Goal: Task Accomplishment & Management: Manage account settings

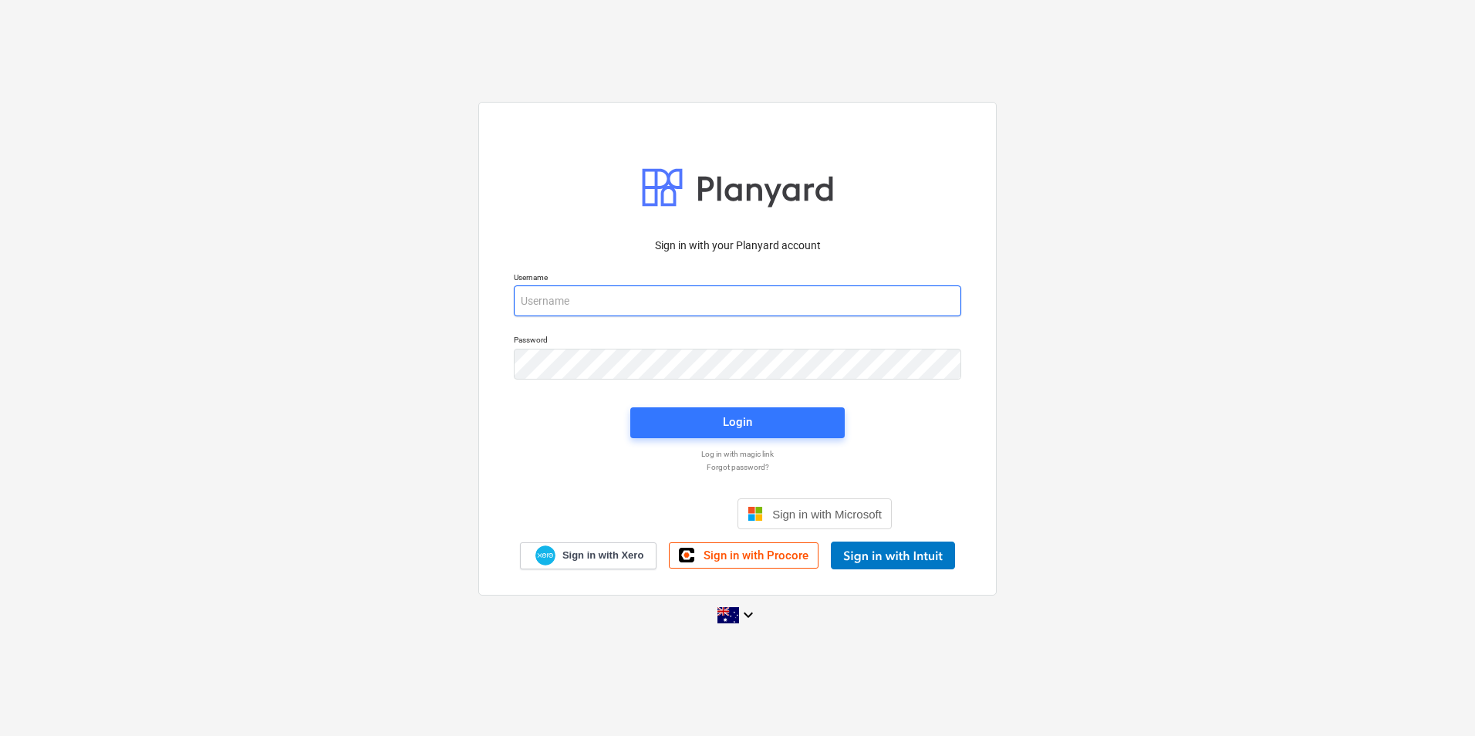
click at [545, 303] on input "email" at bounding box center [737, 300] width 447 height 31
type input "[PERSON_NAME][EMAIL_ADDRESS][DOMAIN_NAME]"
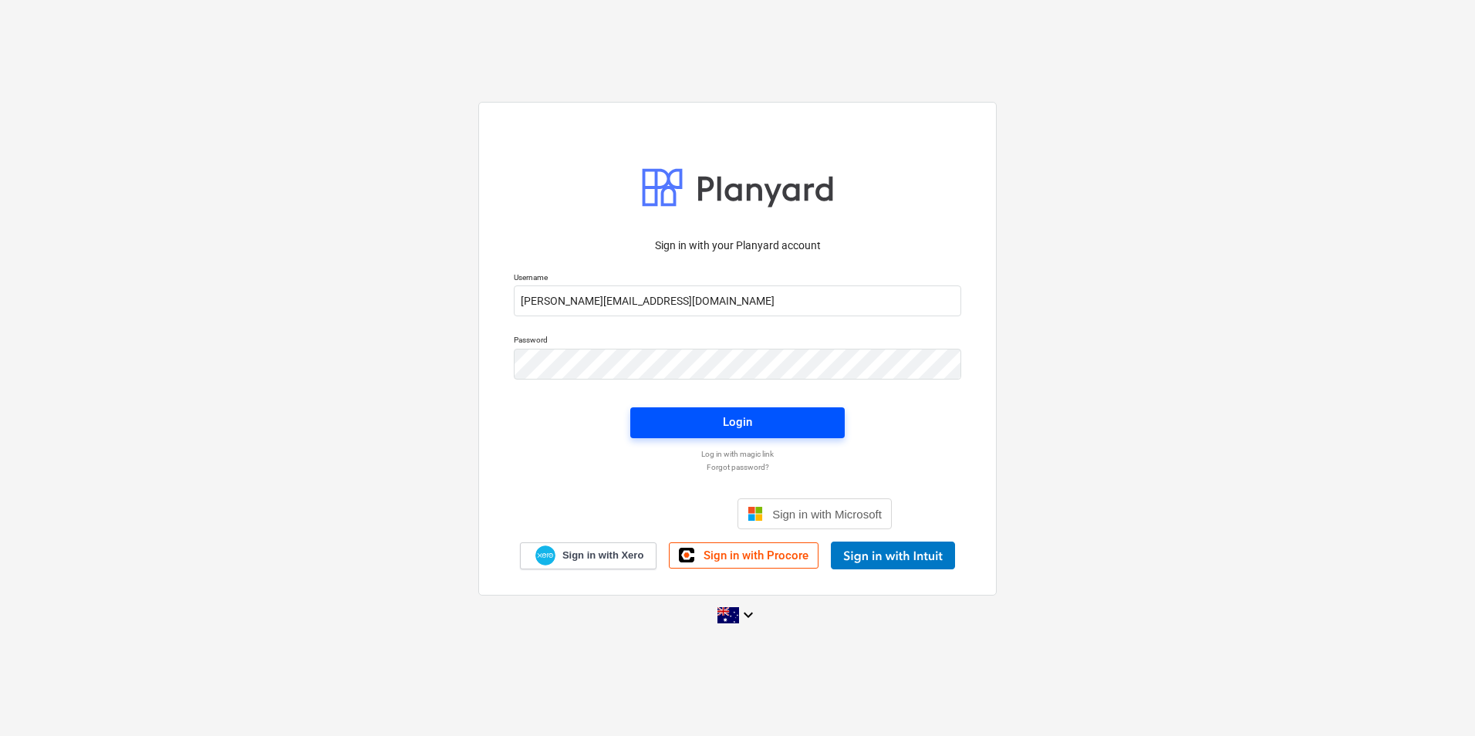
click at [735, 416] on div "Login" at bounding box center [737, 422] width 29 height 20
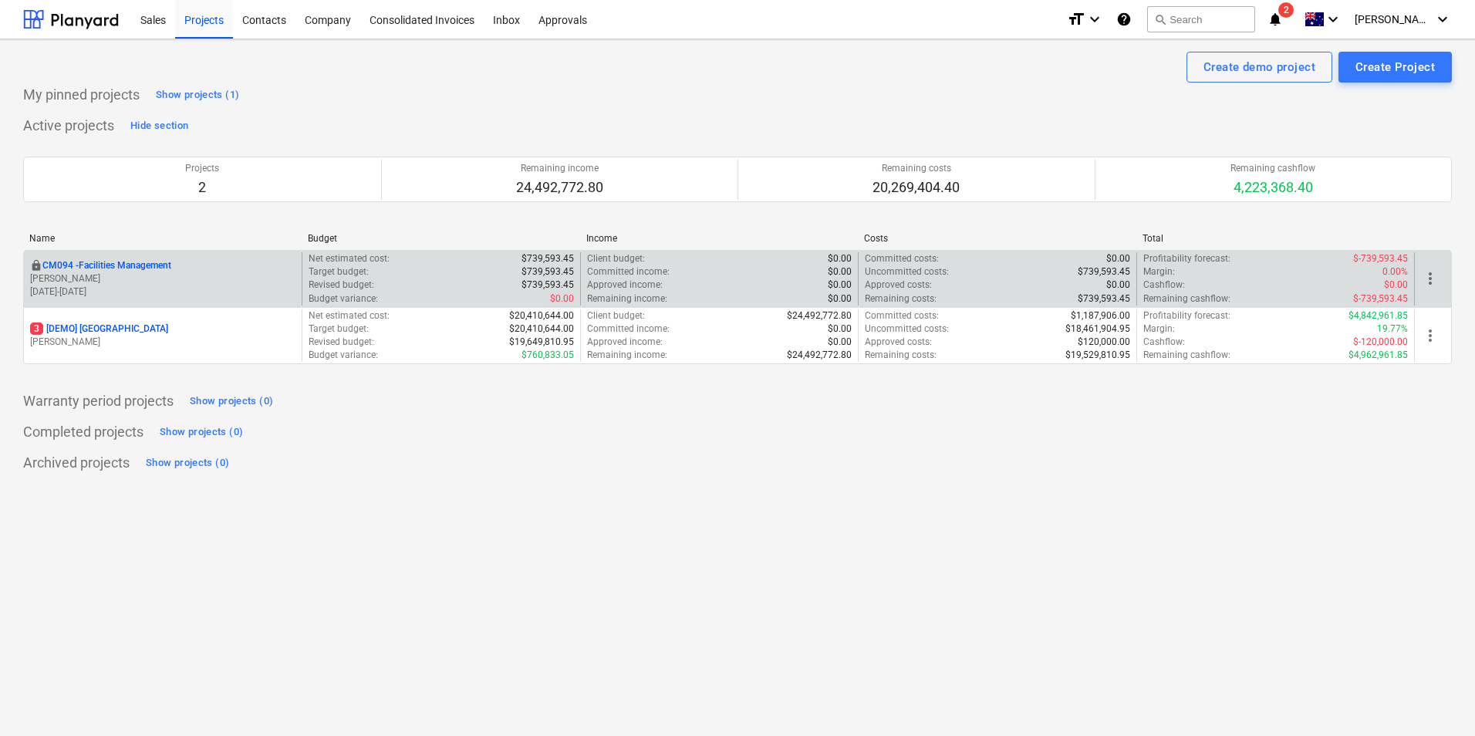
click at [101, 265] on p "CM094 - Facilities Management" at bounding box center [106, 265] width 129 height 13
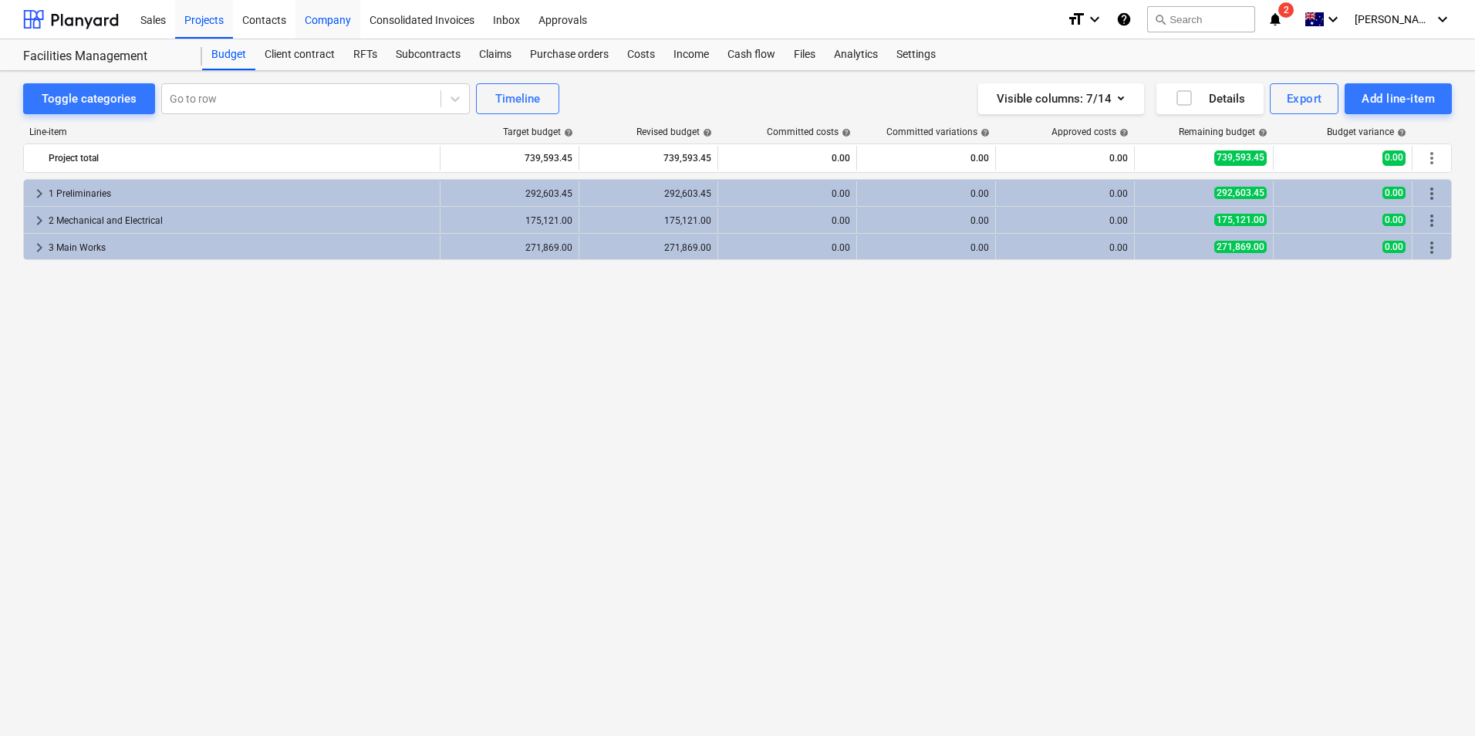
click at [331, 18] on div "Company" at bounding box center [327, 18] width 65 height 39
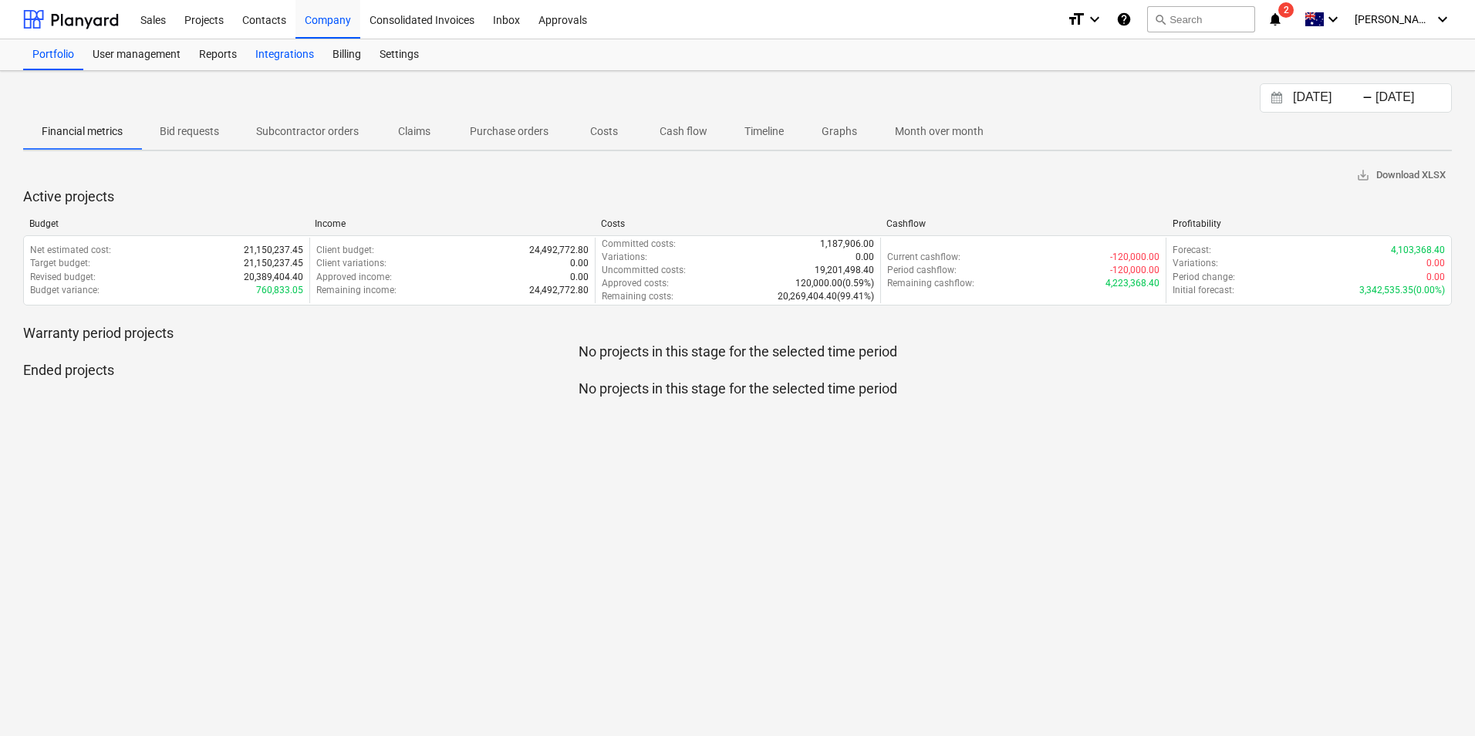
click at [283, 52] on div "Integrations" at bounding box center [284, 54] width 77 height 31
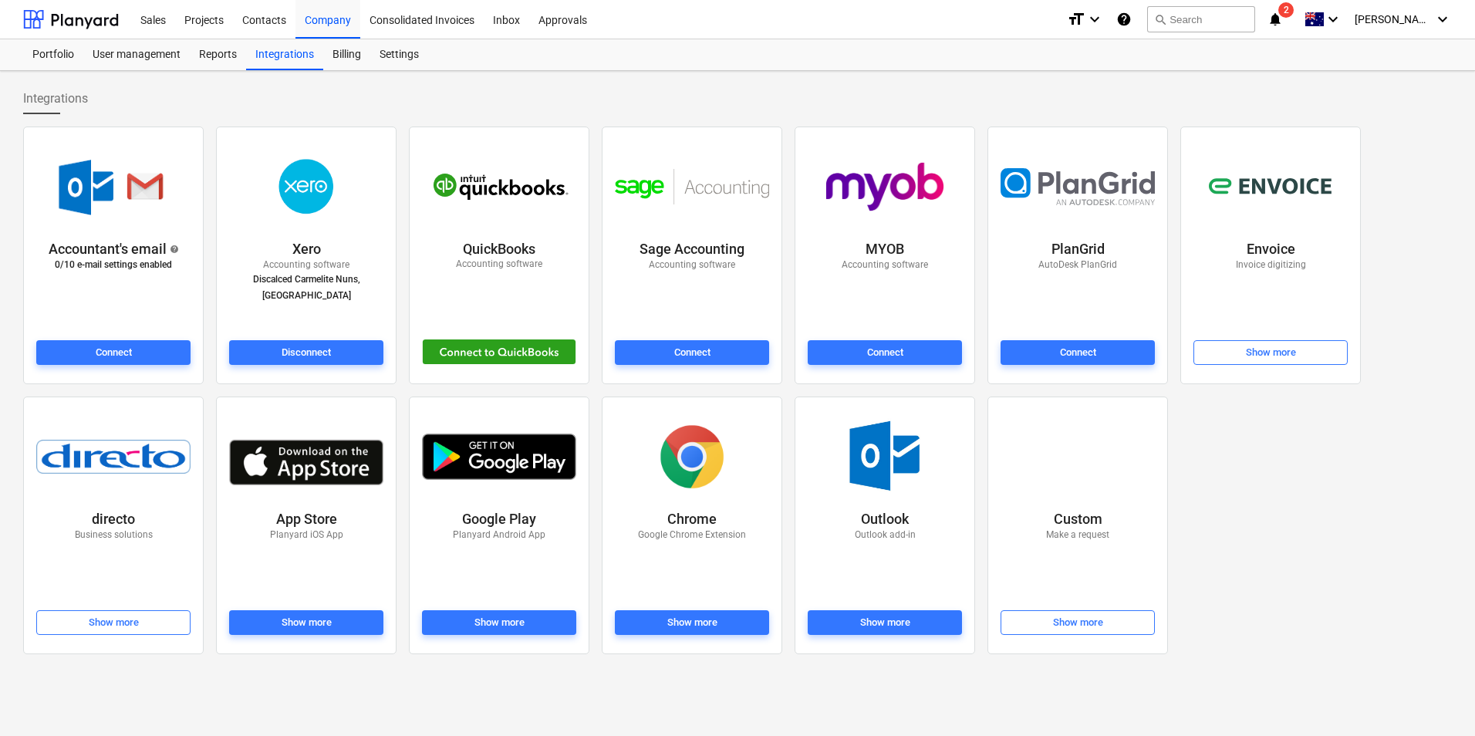
click at [310, 186] on img at bounding box center [306, 186] width 110 height 77
click at [339, 51] on div "Billing" at bounding box center [346, 54] width 47 height 31
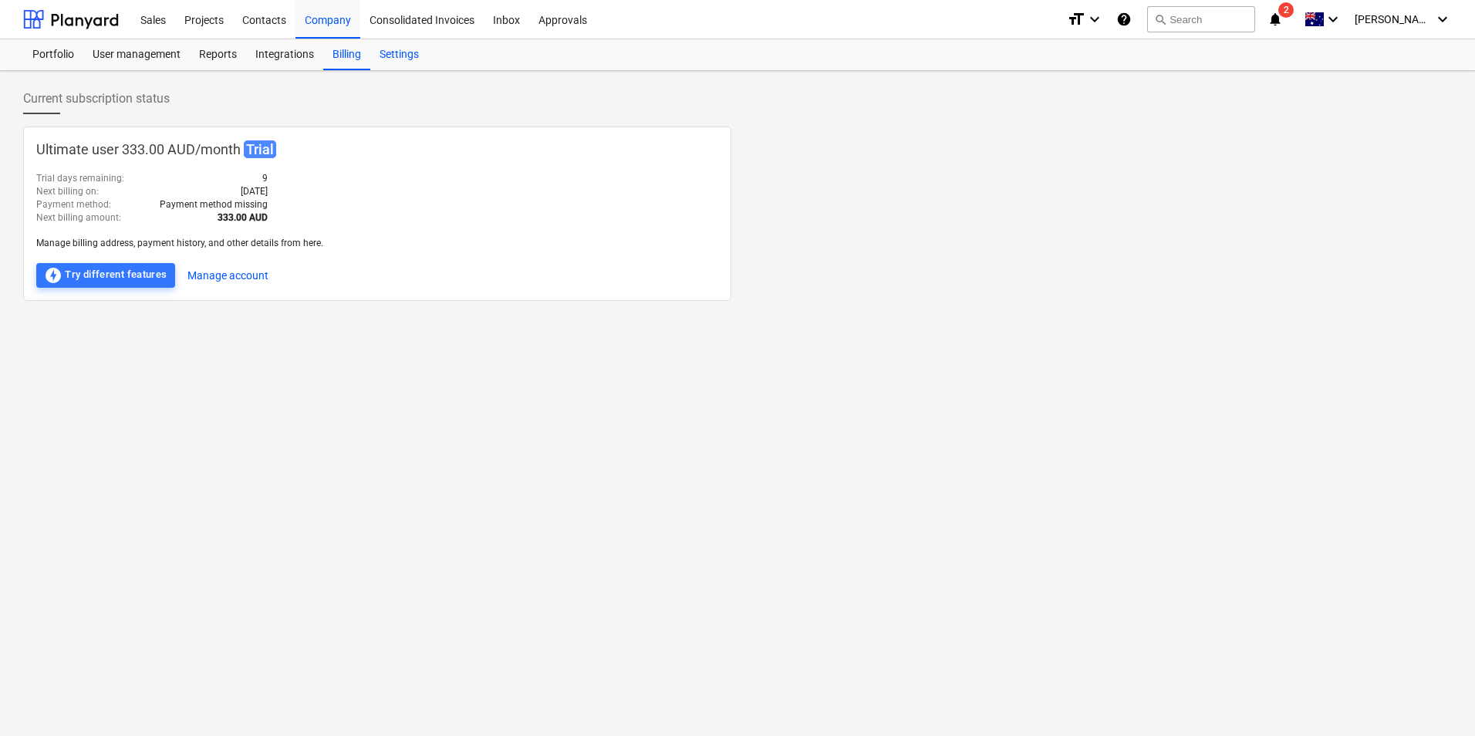
click at [392, 49] on div "Settings" at bounding box center [399, 54] width 58 height 31
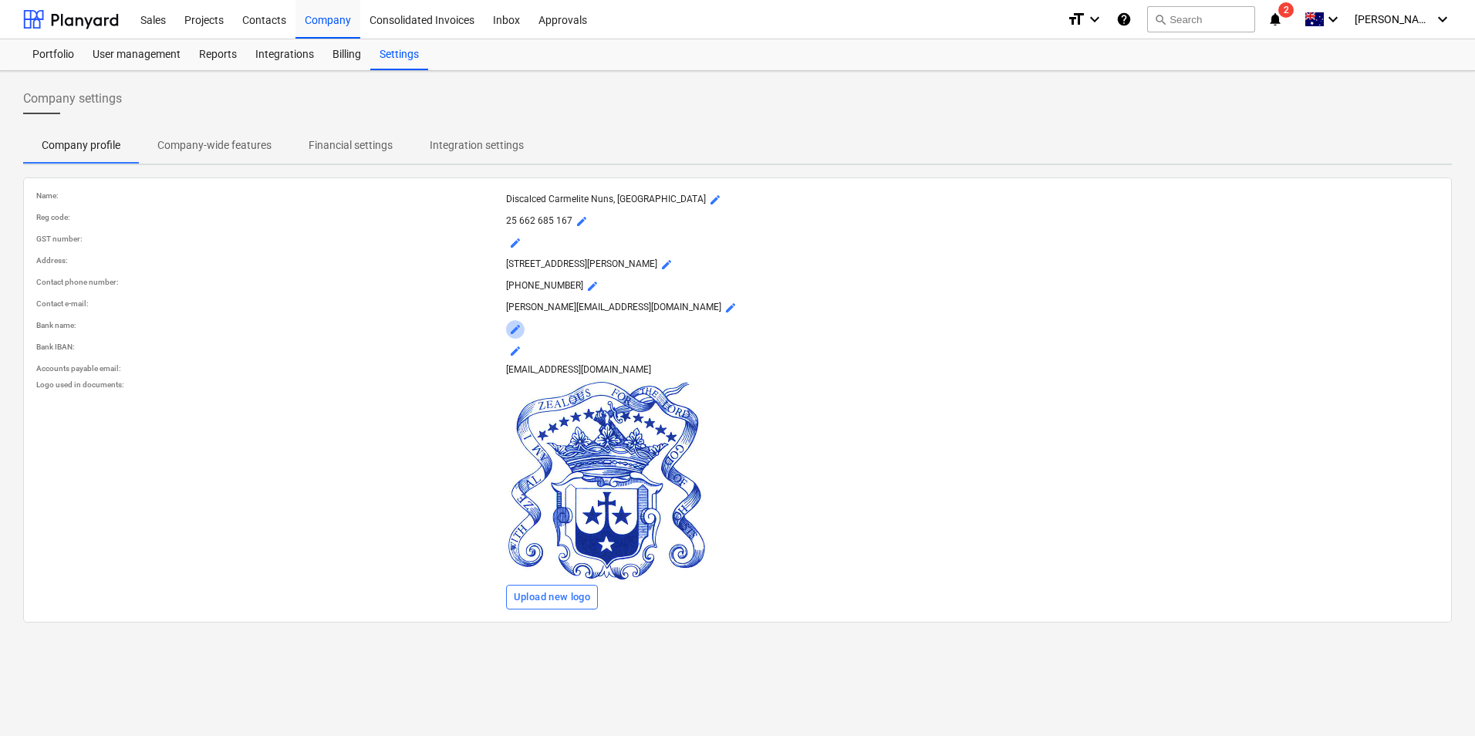
click at [513, 329] on span "mode_edit" at bounding box center [515, 329] width 12 height 12
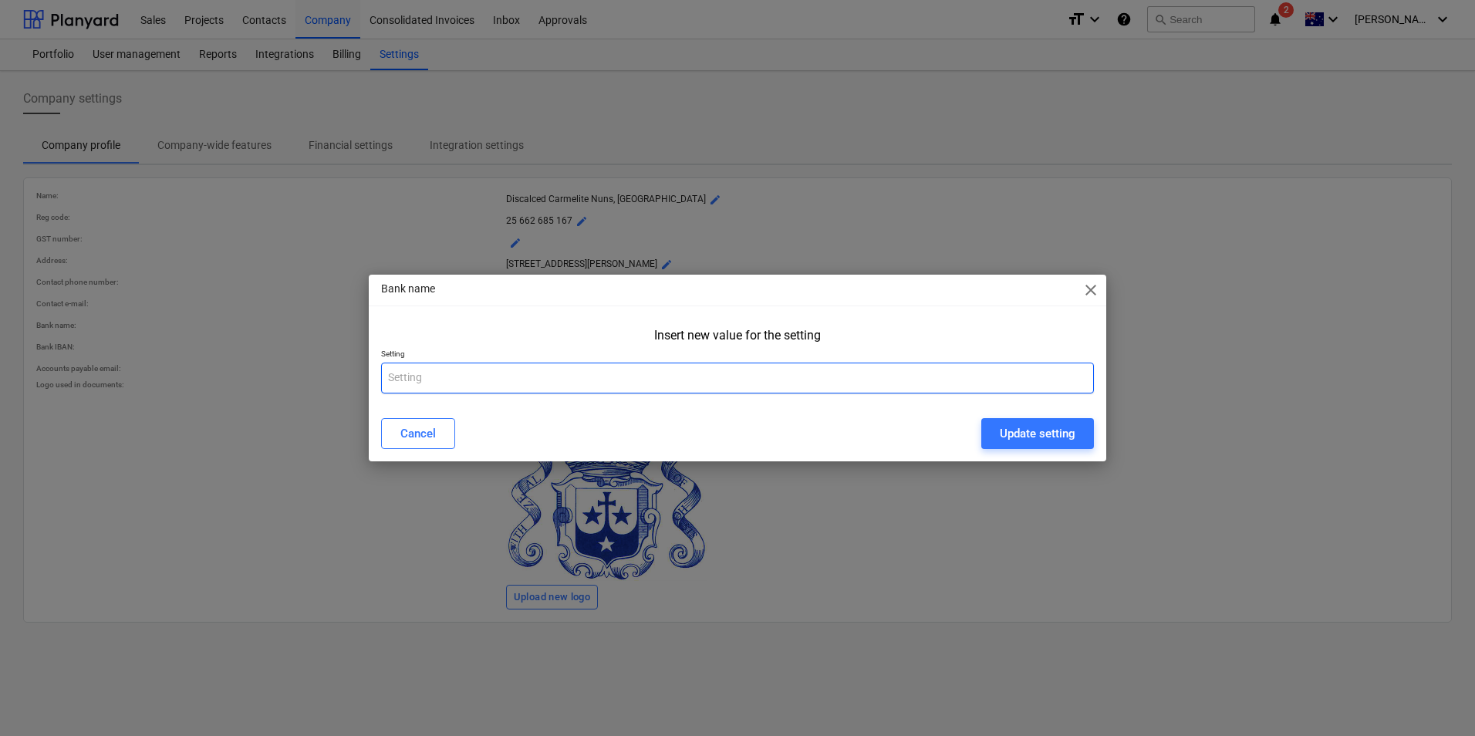
click at [406, 374] on input "text" at bounding box center [737, 377] width 713 height 31
type input "Westpac"
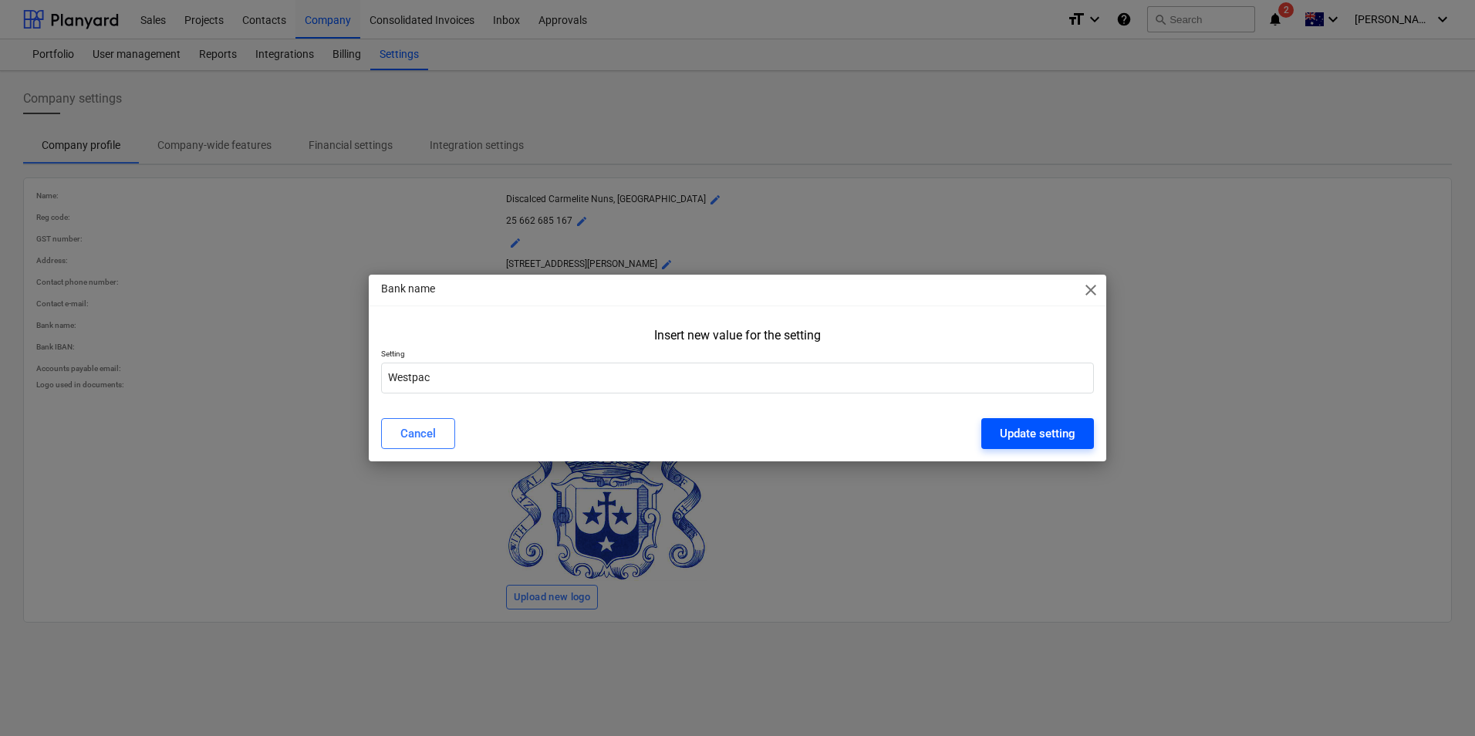
click at [1034, 431] on div "Update setting" at bounding box center [1038, 433] width 76 height 20
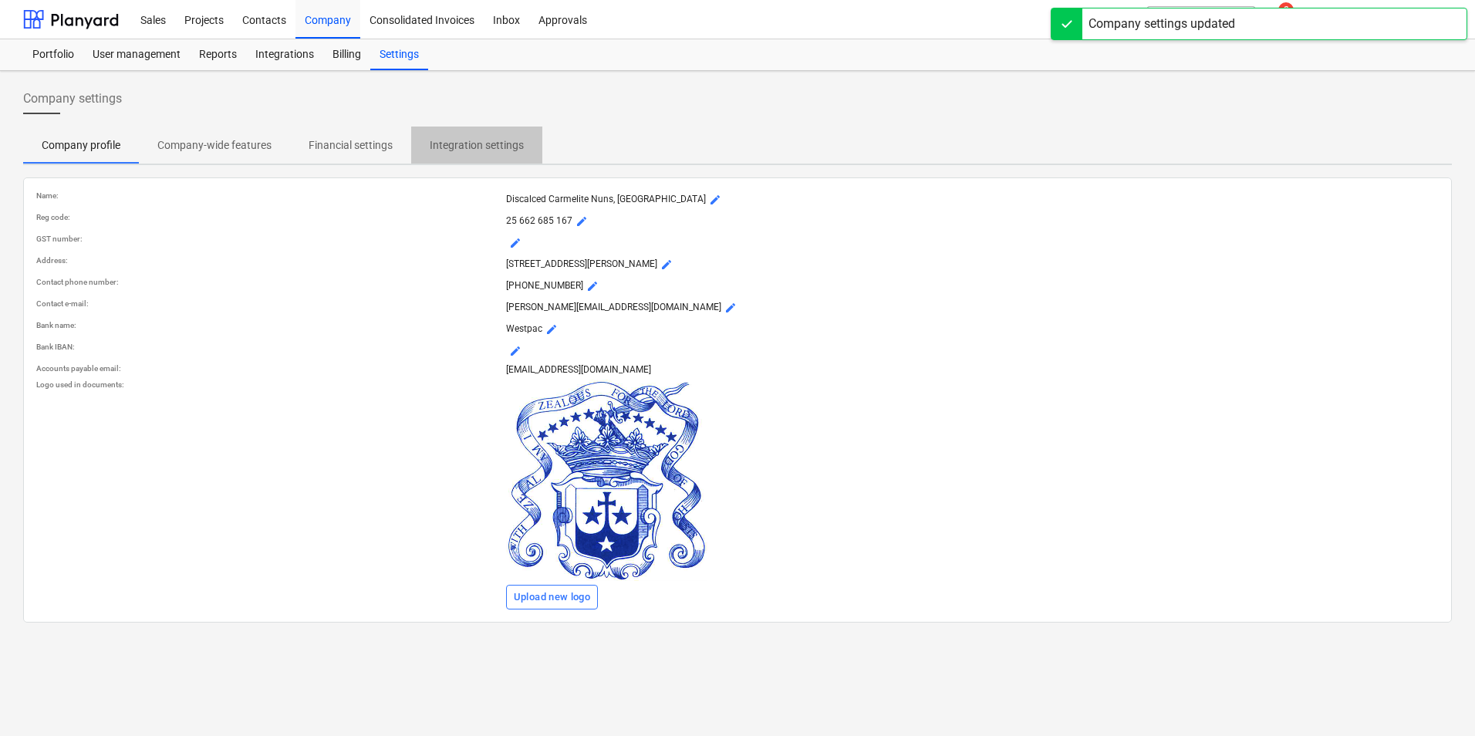
click at [467, 142] on p "Integration settings" at bounding box center [477, 145] width 94 height 16
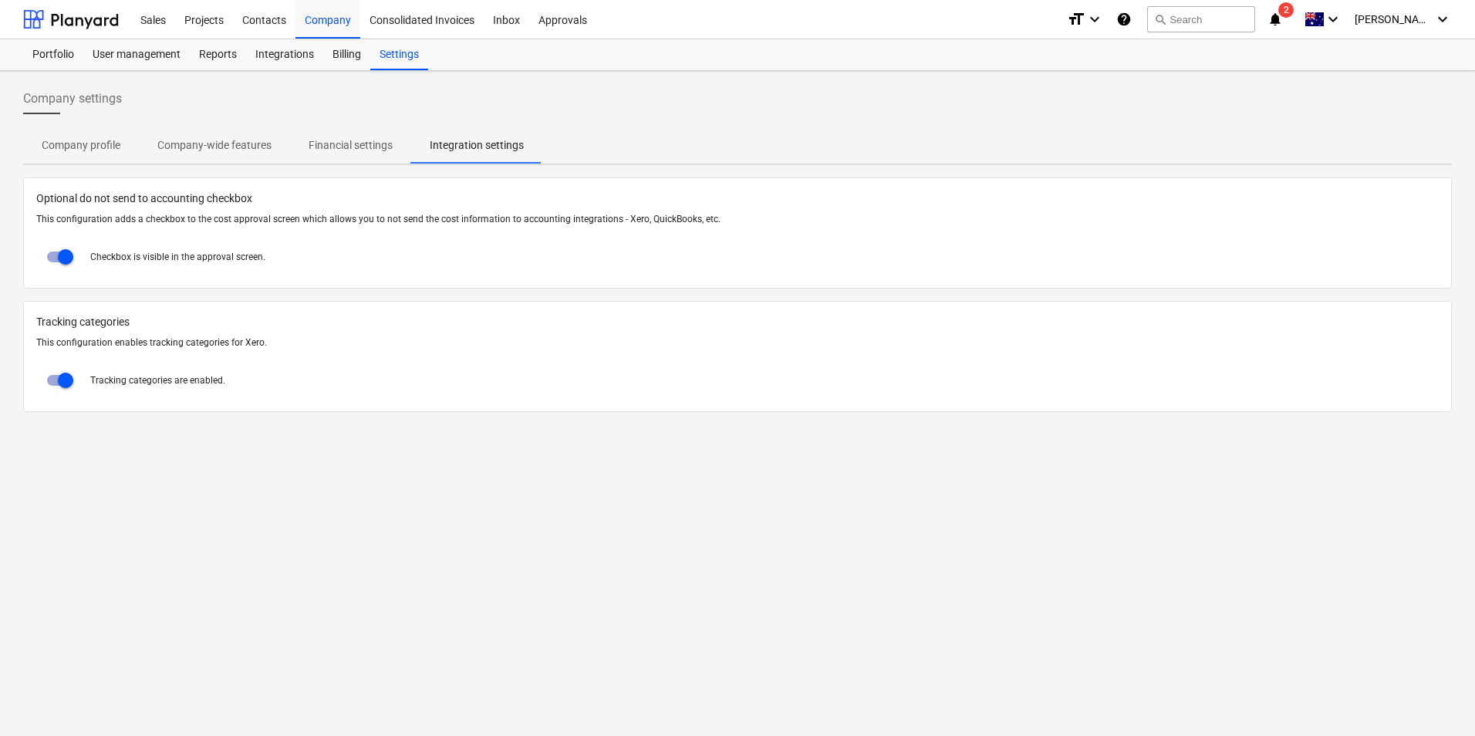
click at [342, 142] on p "Financial settings" at bounding box center [350, 145] width 84 height 16
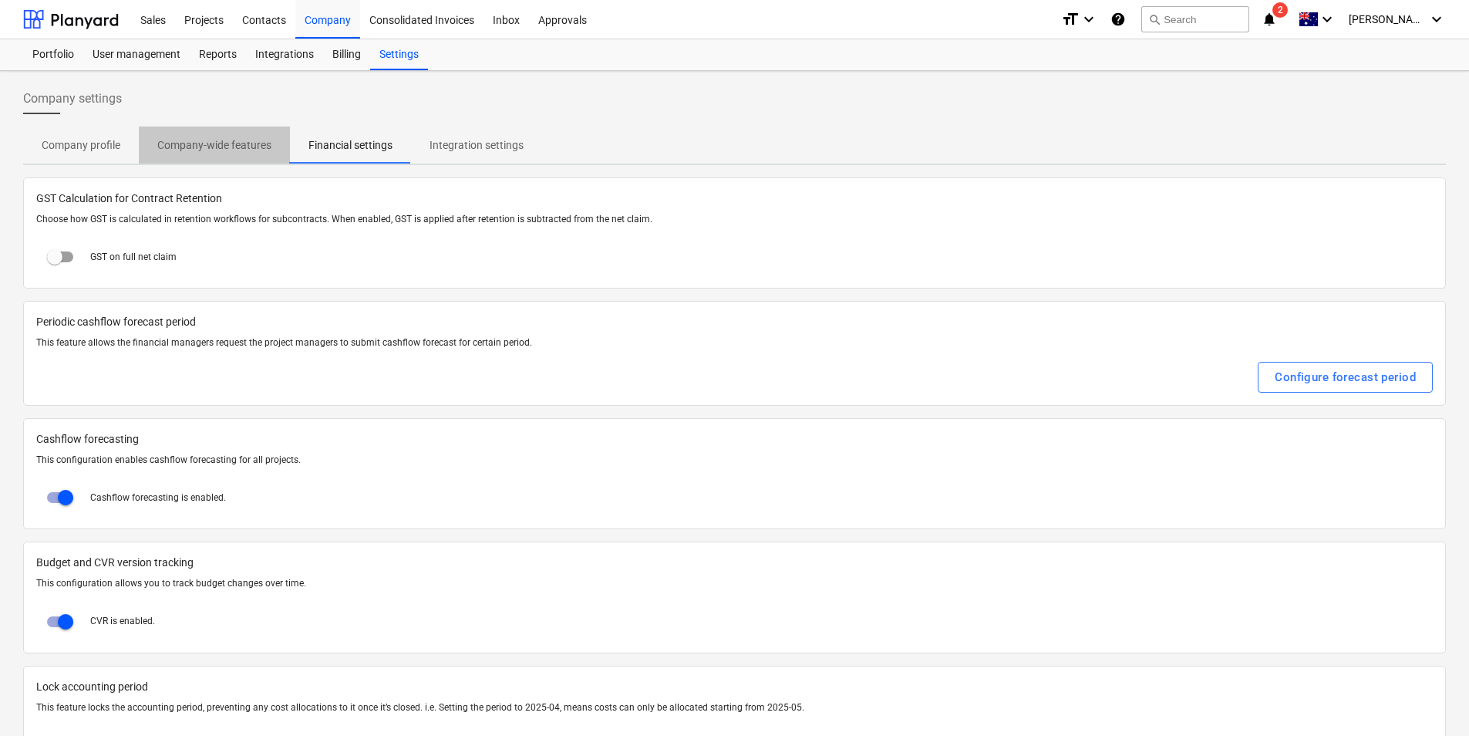
click at [221, 142] on p "Company-wide features" at bounding box center [214, 145] width 114 height 16
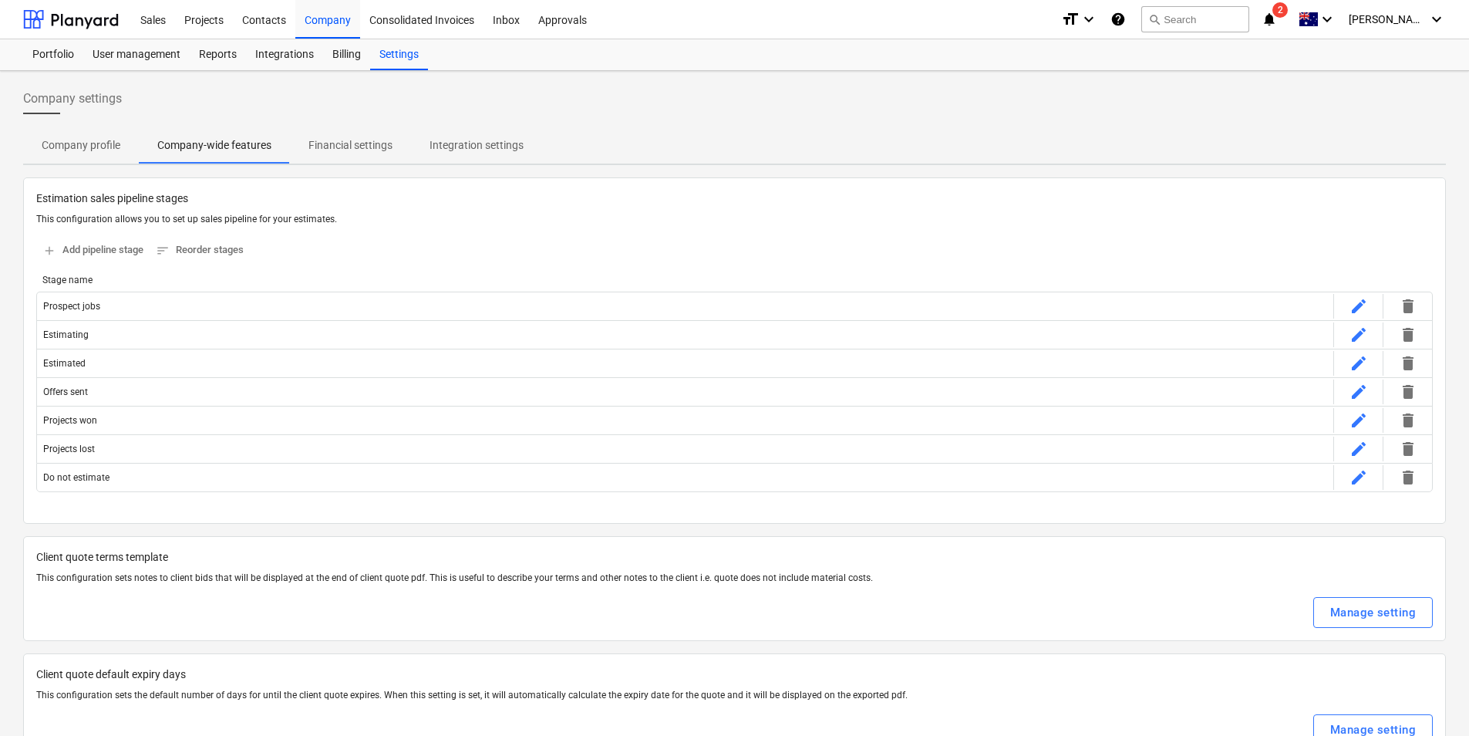
click at [76, 147] on p "Company profile" at bounding box center [81, 145] width 79 height 16
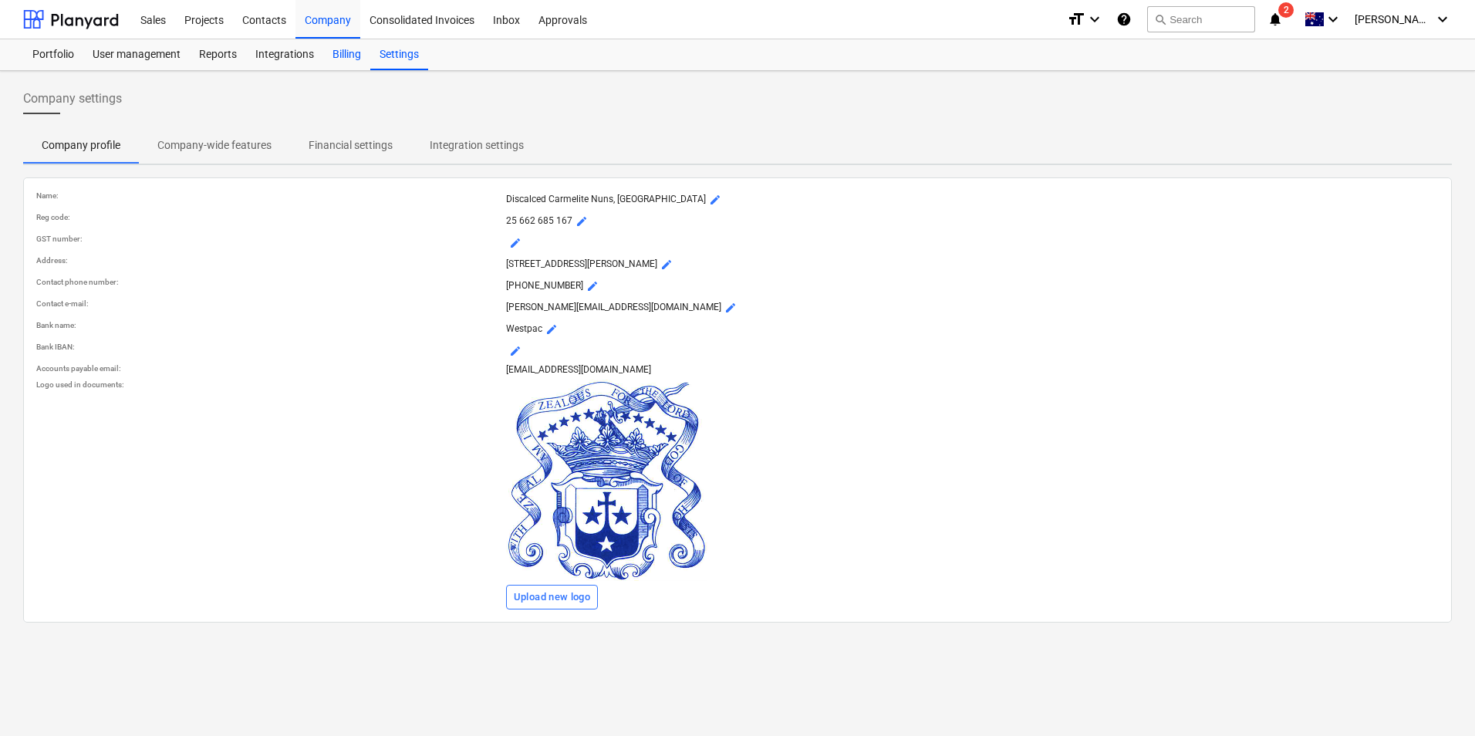
click at [333, 51] on div "Billing" at bounding box center [346, 54] width 47 height 31
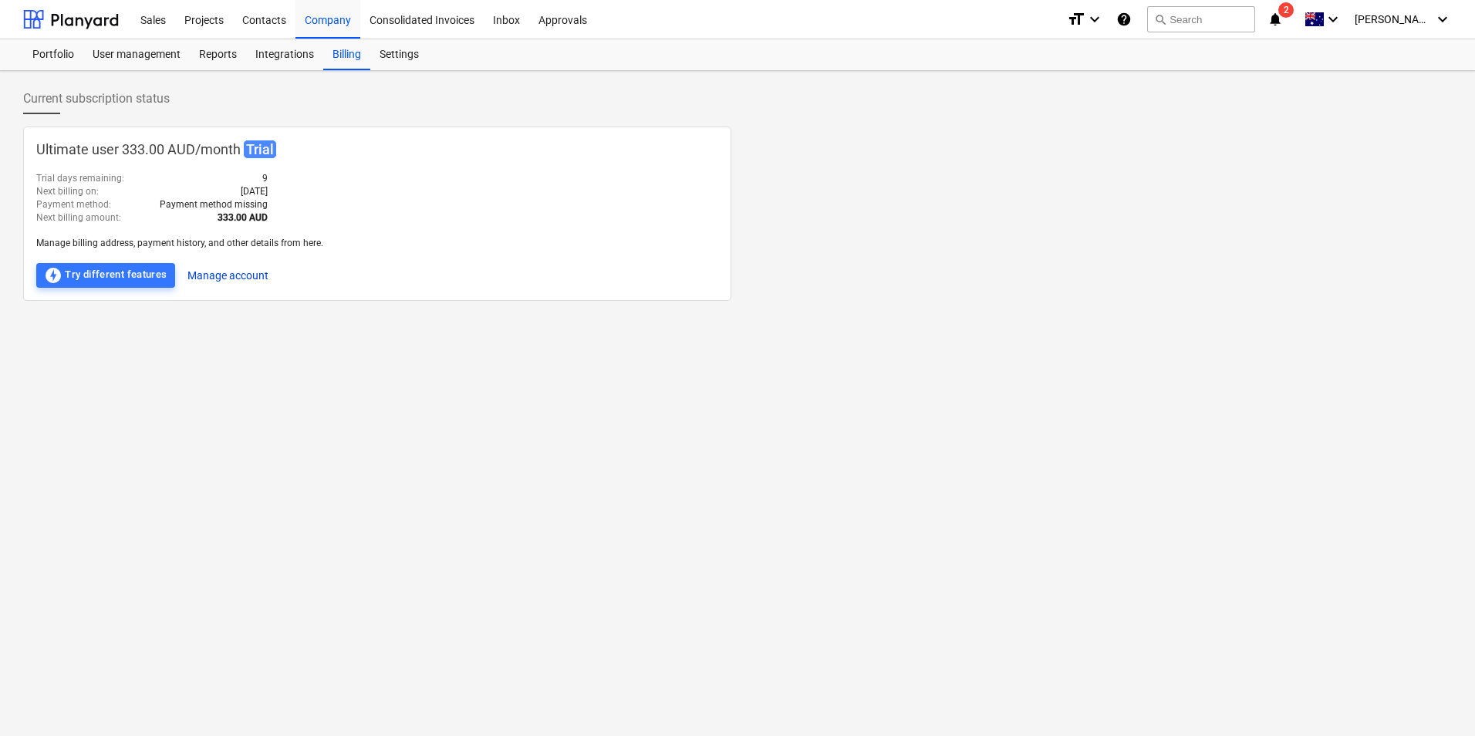
click at [207, 272] on button "Manage account" at bounding box center [227, 275] width 81 height 25
click at [269, 52] on div "Integrations" at bounding box center [284, 54] width 77 height 31
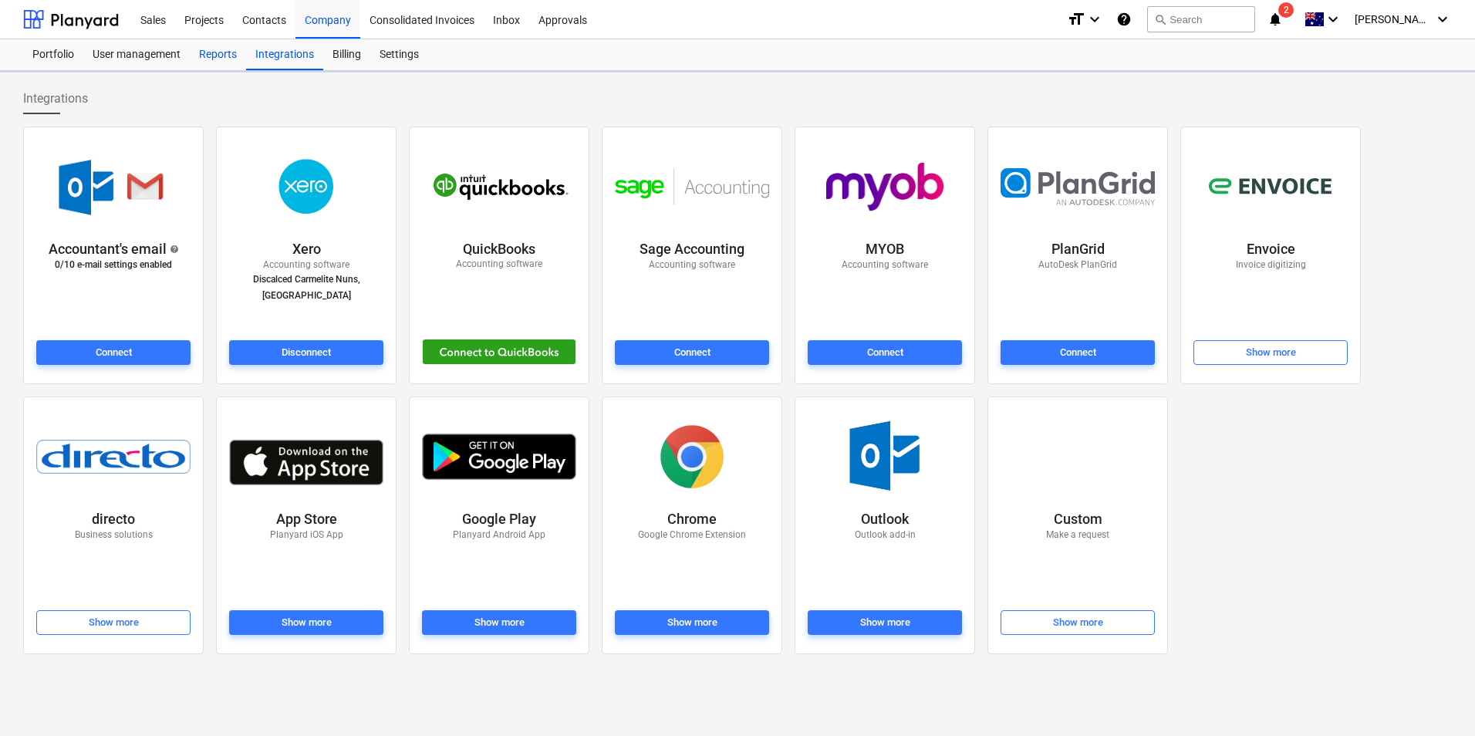
click at [216, 50] on div "Reports" at bounding box center [218, 54] width 56 height 31
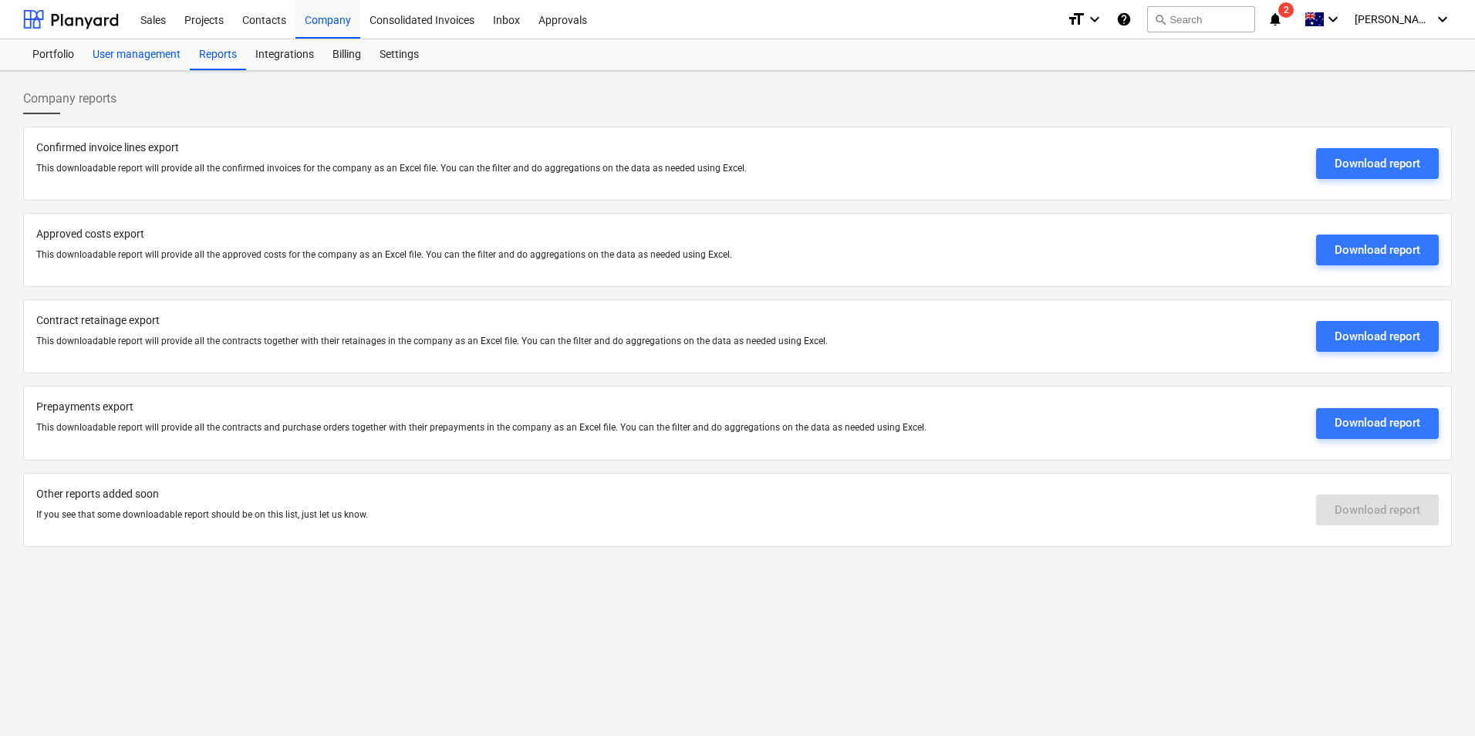
click at [137, 52] on div "User management" at bounding box center [136, 54] width 106 height 31
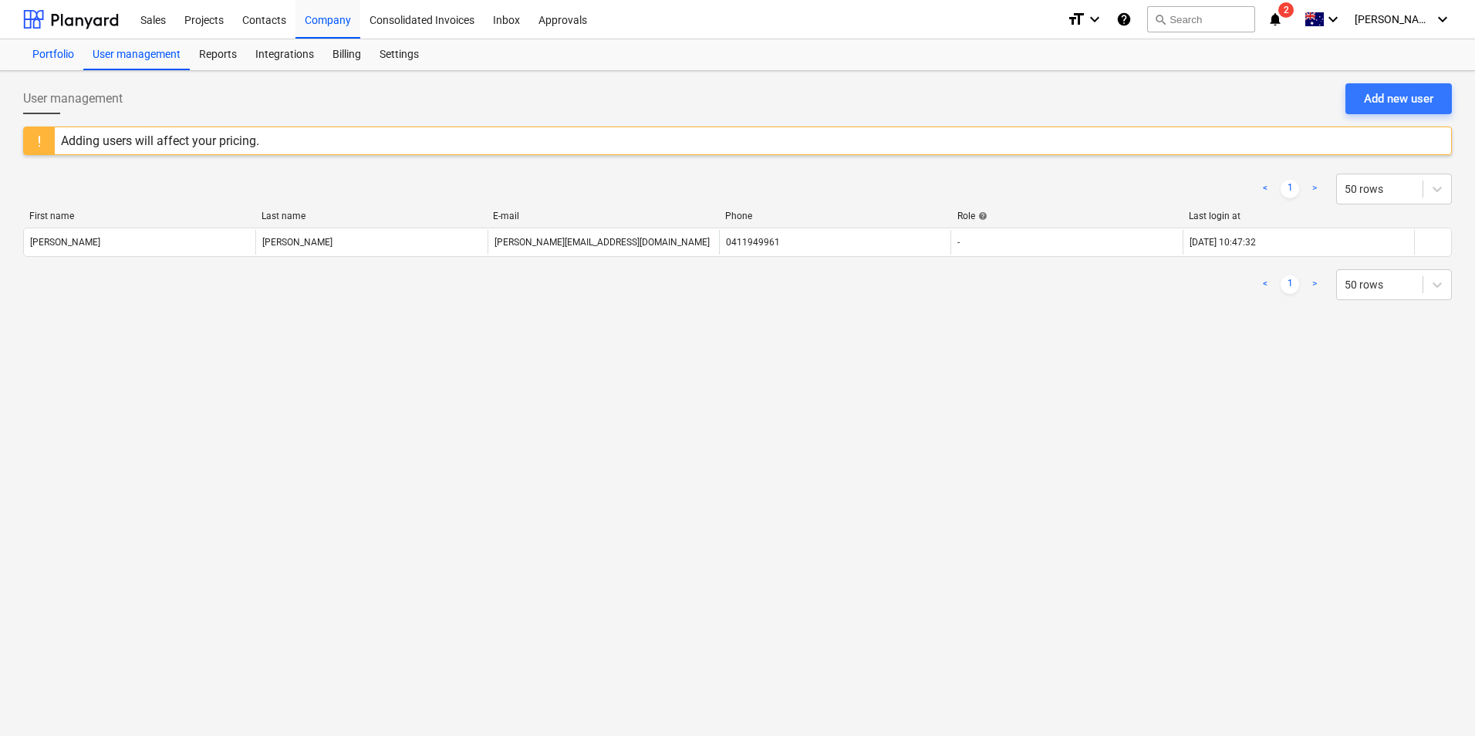
click at [59, 51] on div "Portfolio" at bounding box center [53, 54] width 60 height 31
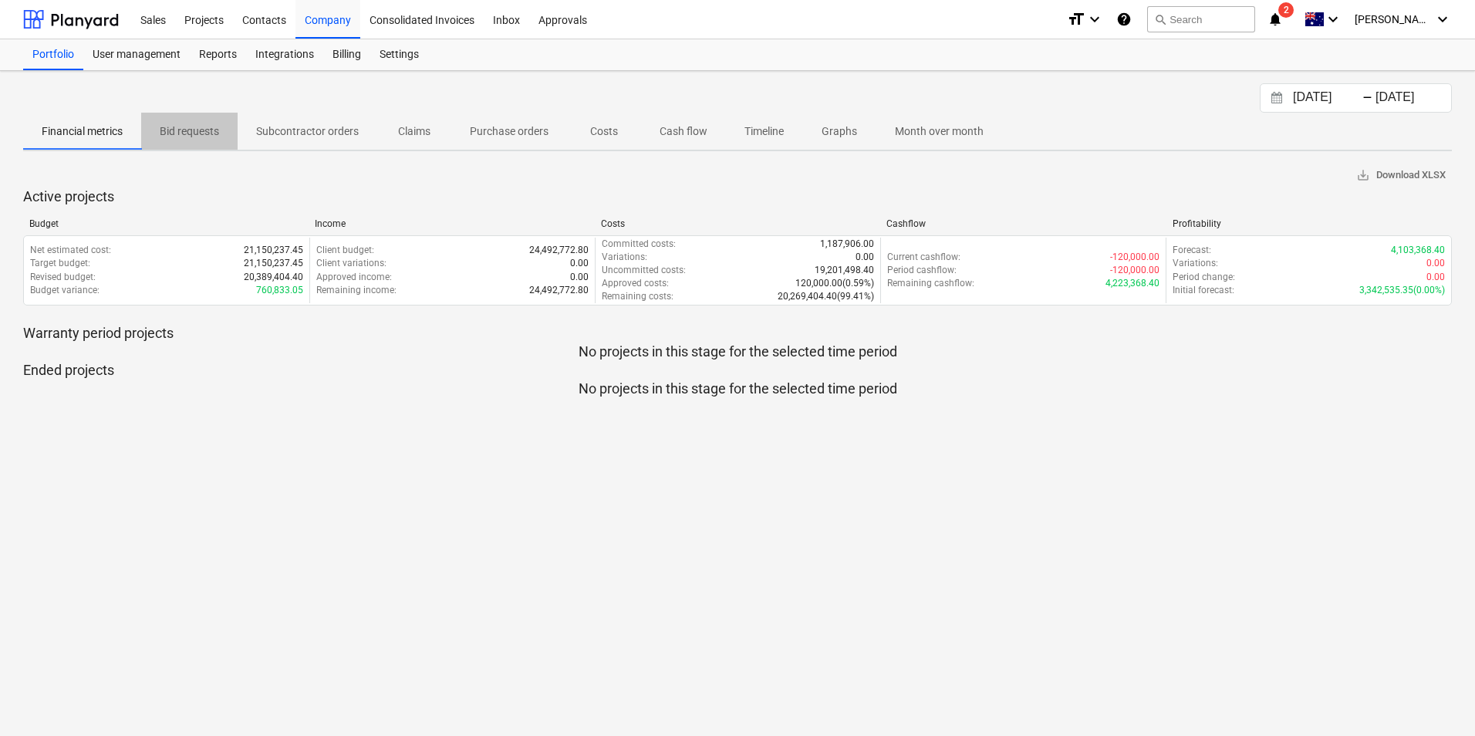
click at [199, 129] on p "Bid requests" at bounding box center [189, 131] width 59 height 16
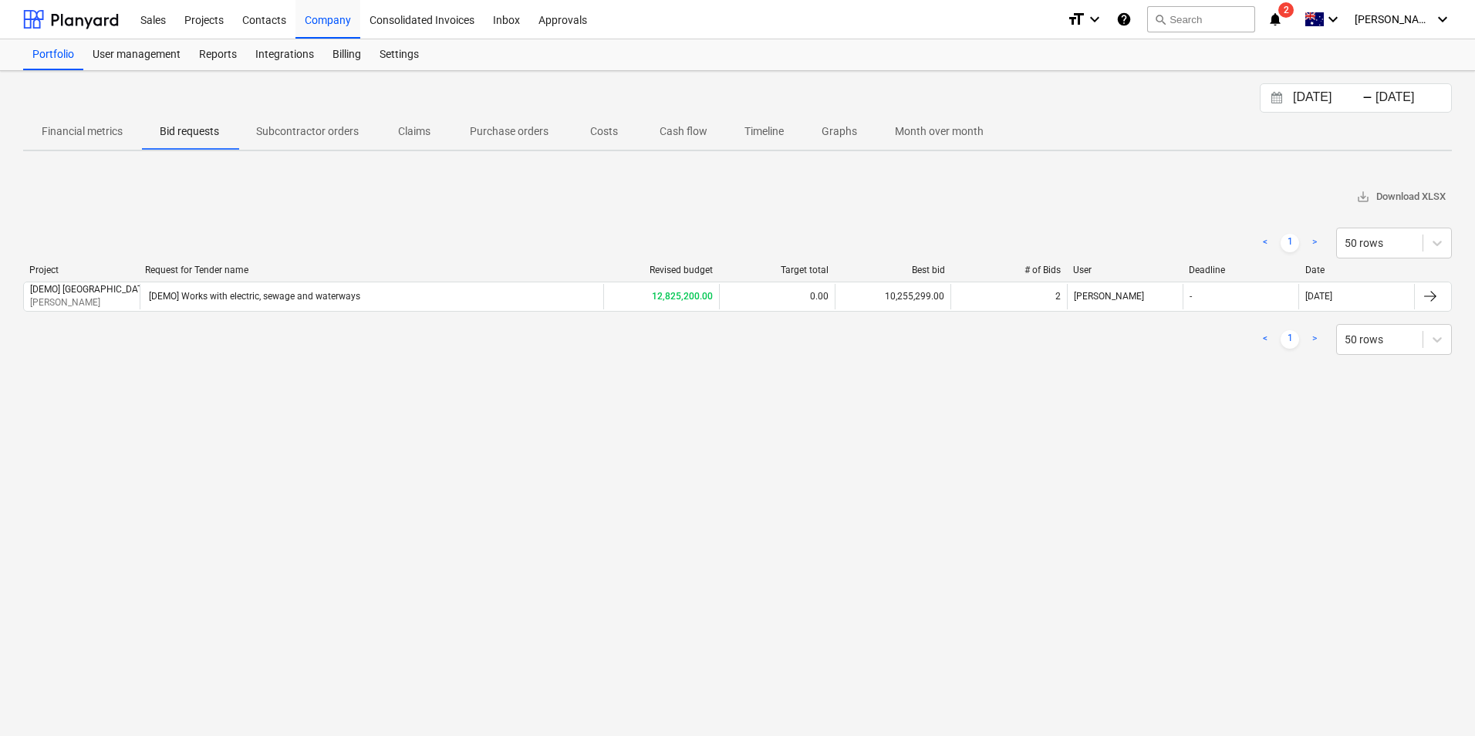
click at [287, 128] on p "Subcontractor orders" at bounding box center [307, 131] width 103 height 16
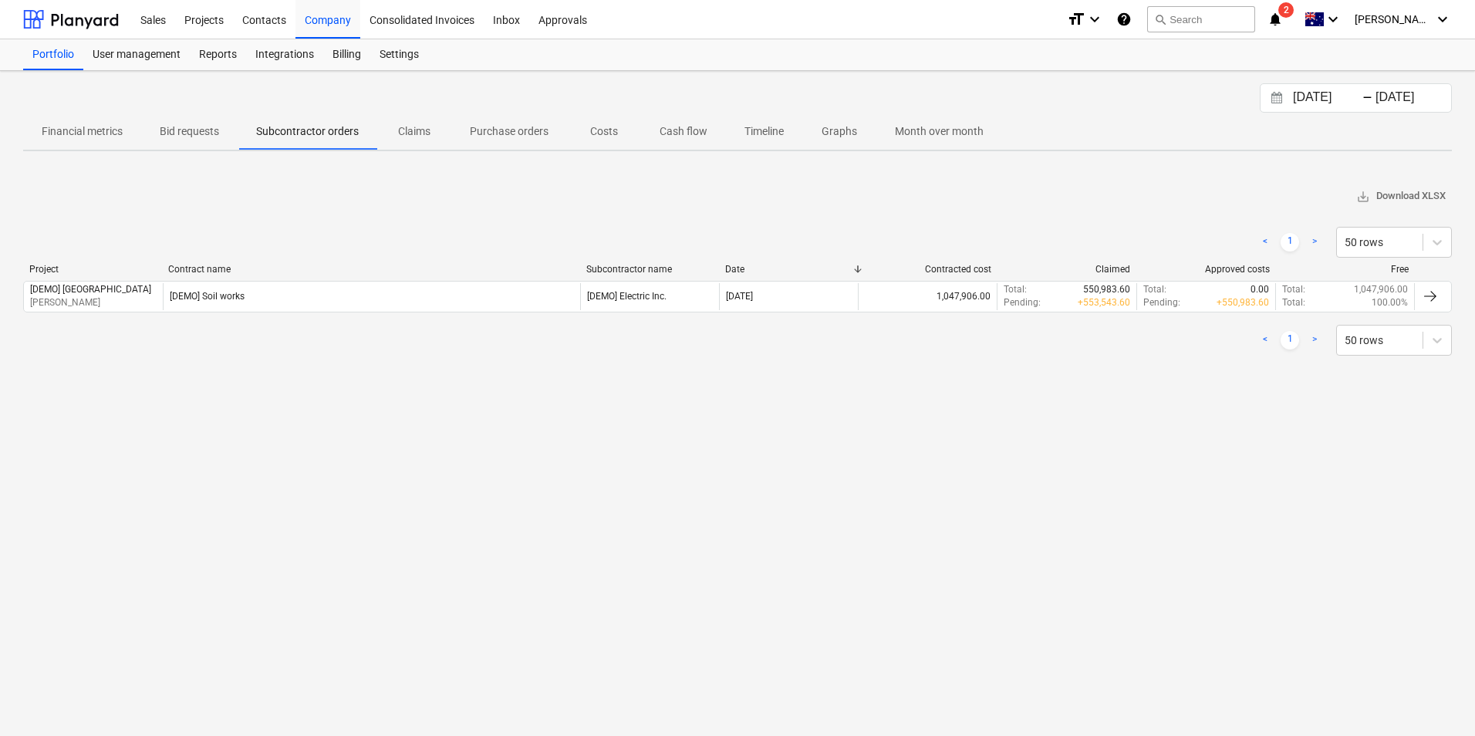
click at [419, 133] on p "Claims" at bounding box center [414, 131] width 37 height 16
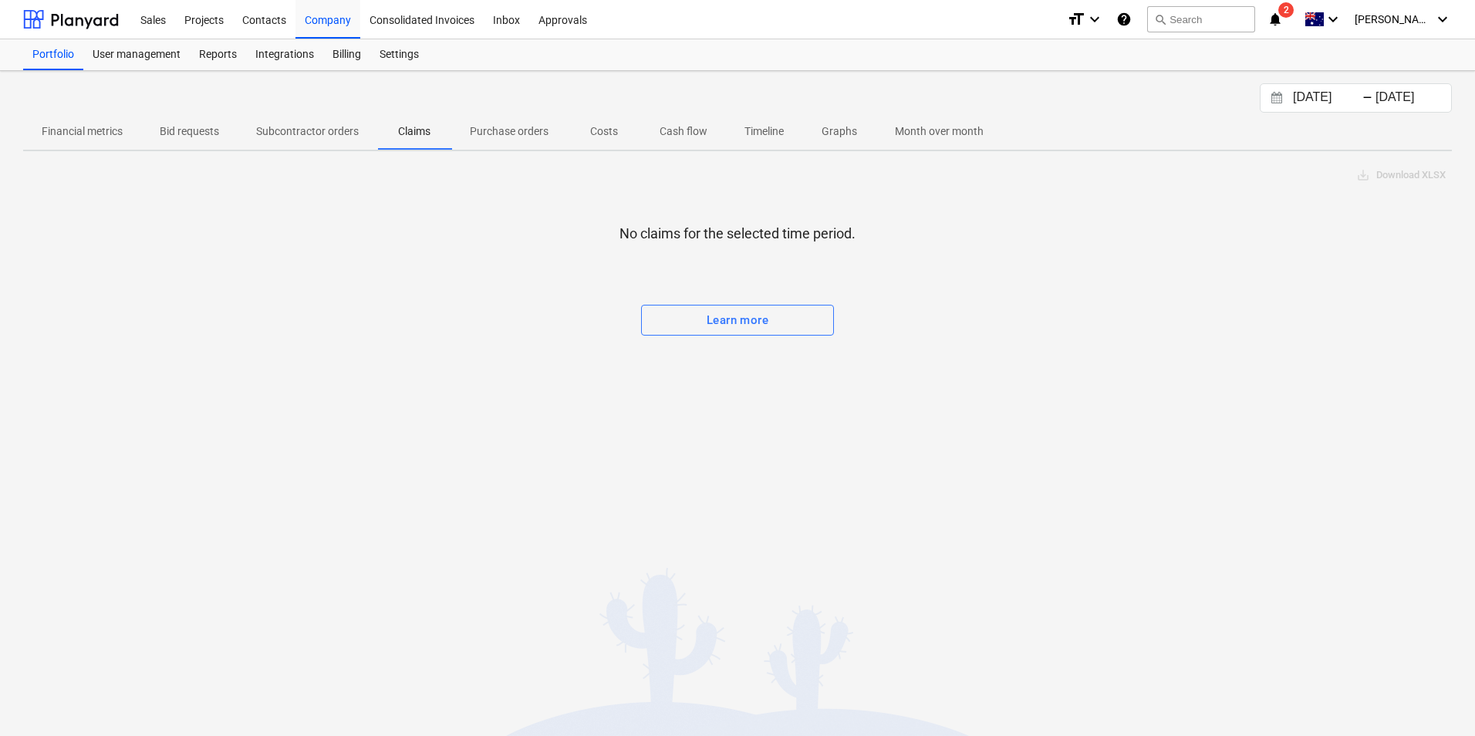
click at [521, 132] on p "Purchase orders" at bounding box center [509, 131] width 79 height 16
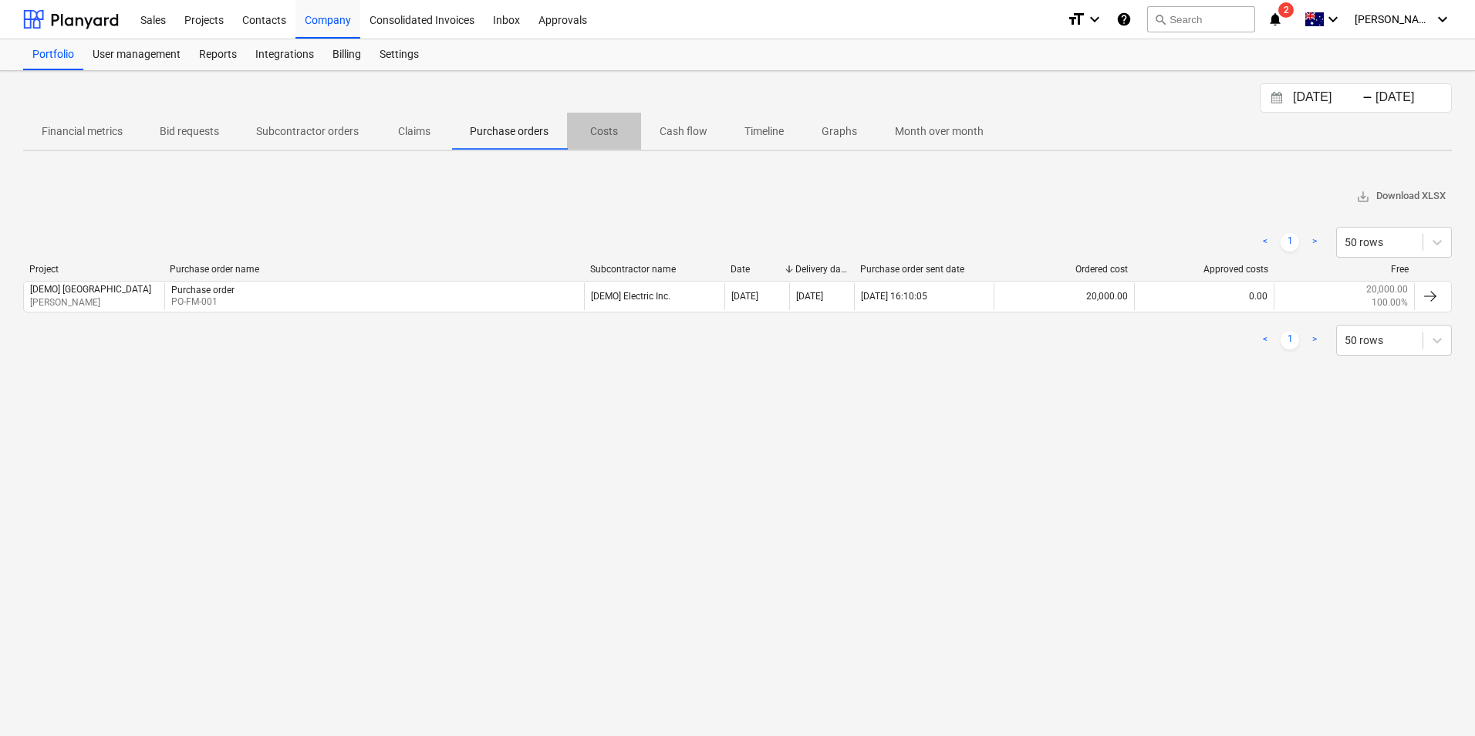
click at [630, 137] on span "Costs" at bounding box center [604, 131] width 74 height 25
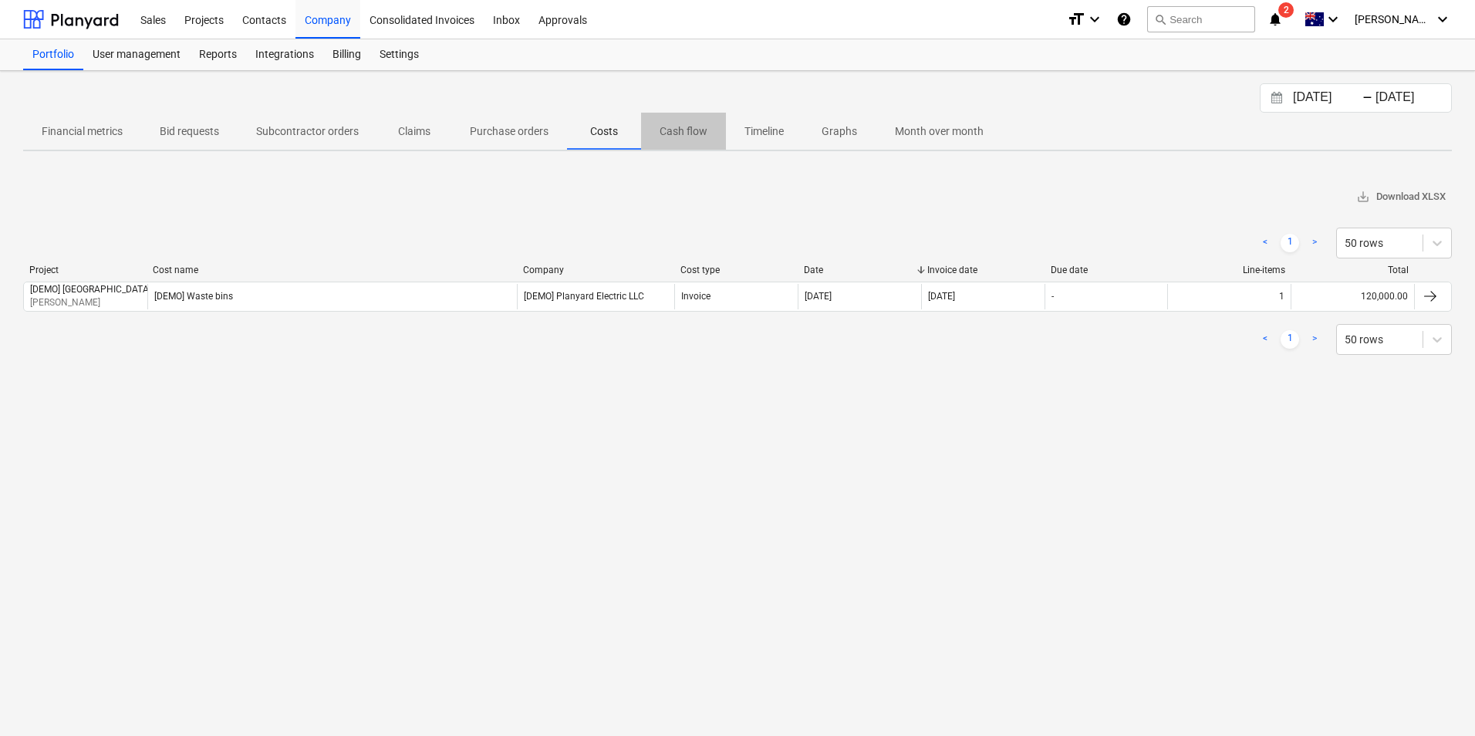
click at [712, 136] on span "Cash flow" at bounding box center [683, 131] width 85 height 25
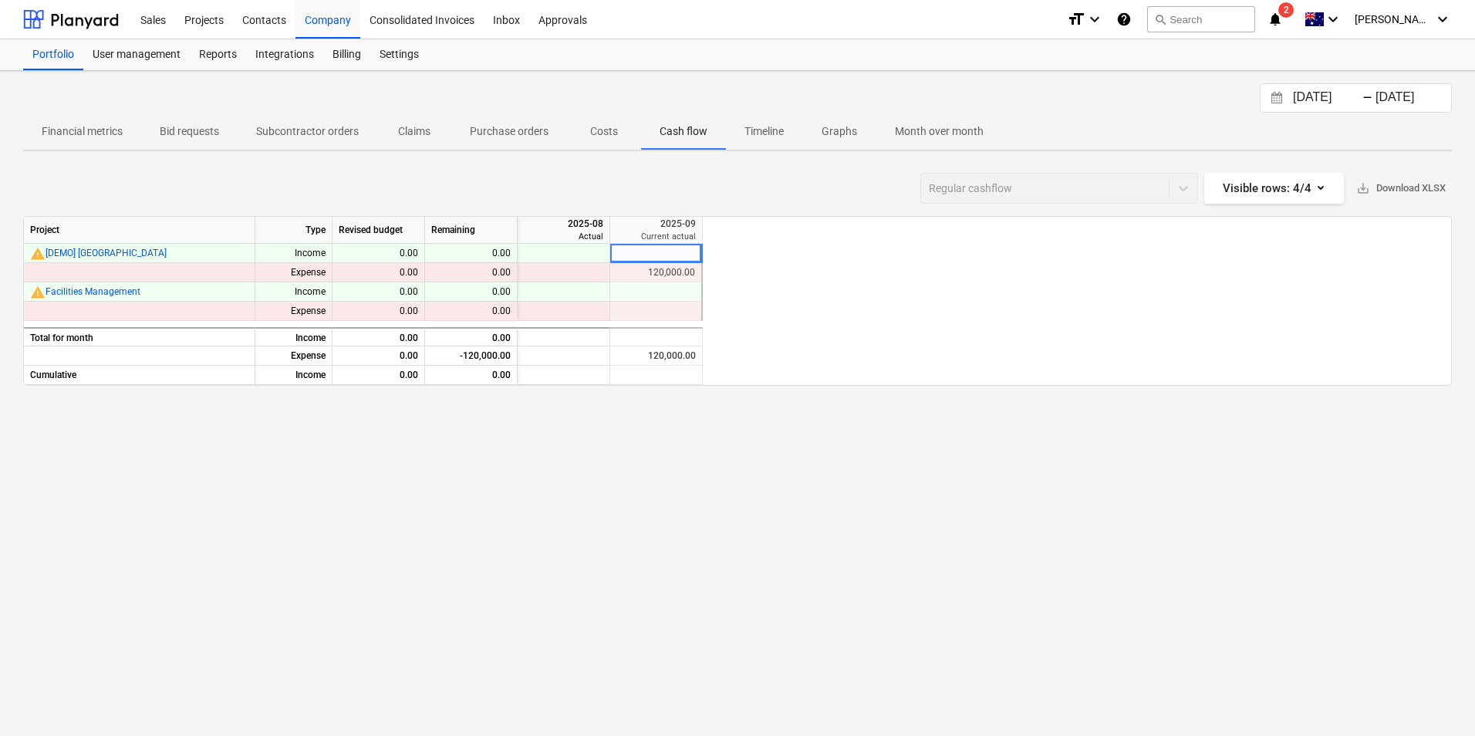
click at [776, 130] on p "Timeline" at bounding box center [763, 131] width 39 height 16
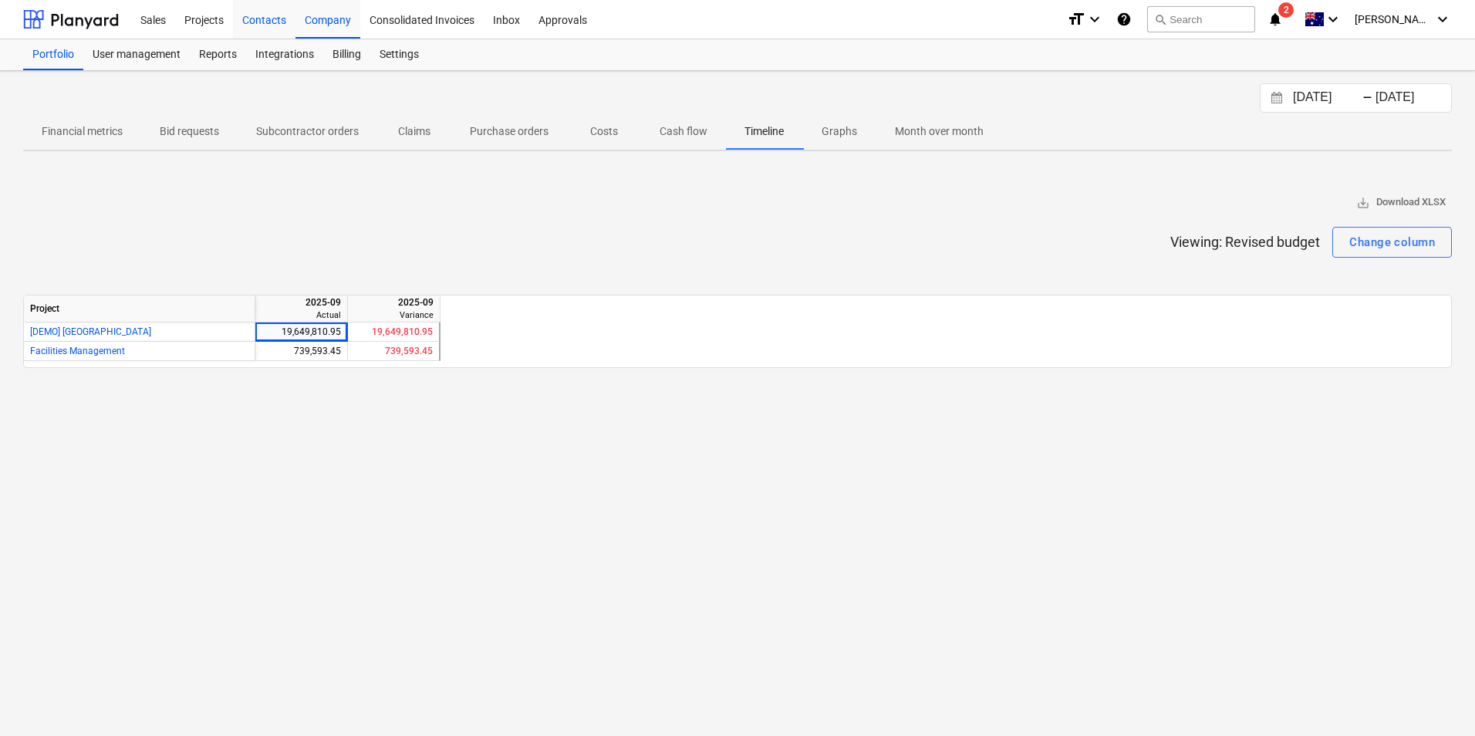
click at [257, 15] on div "Contacts" at bounding box center [264, 18] width 62 height 39
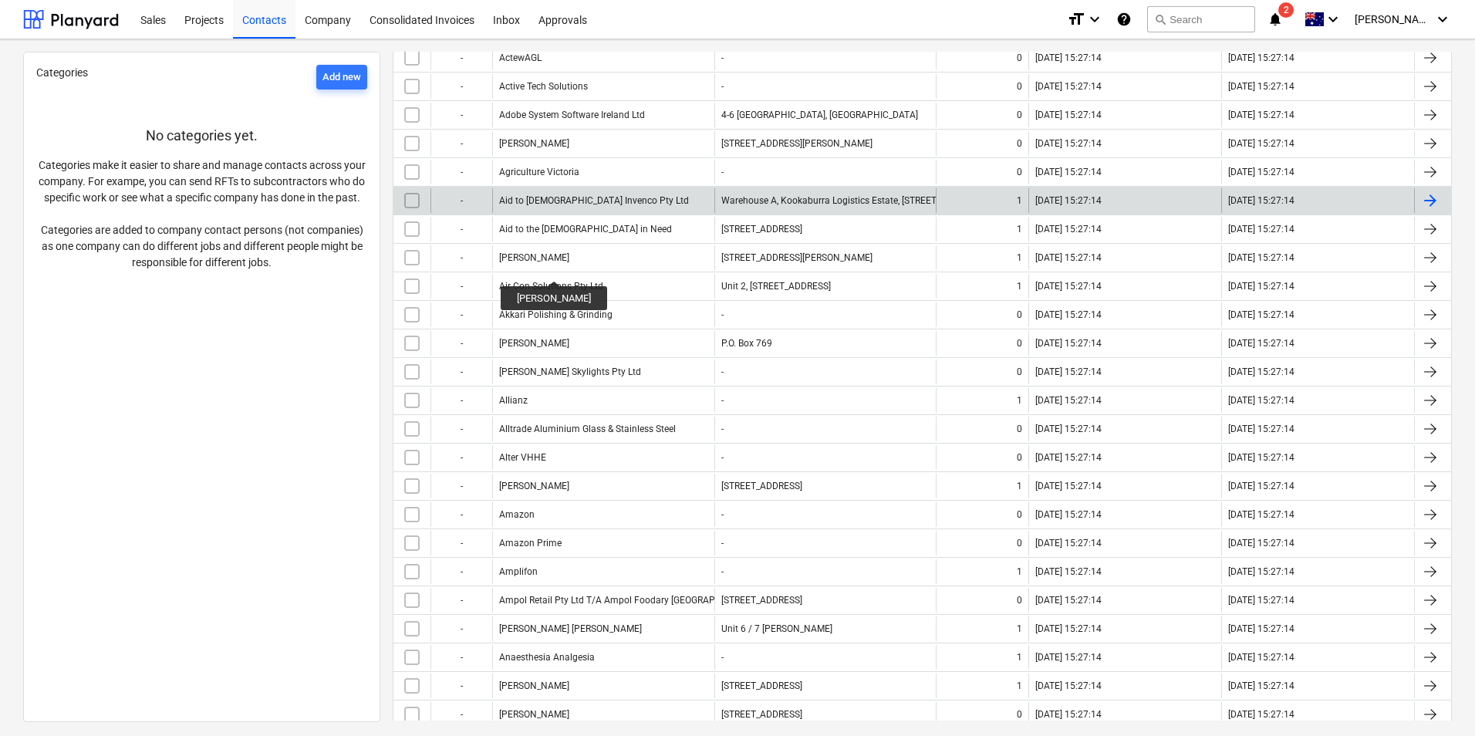
scroll to position [466, 0]
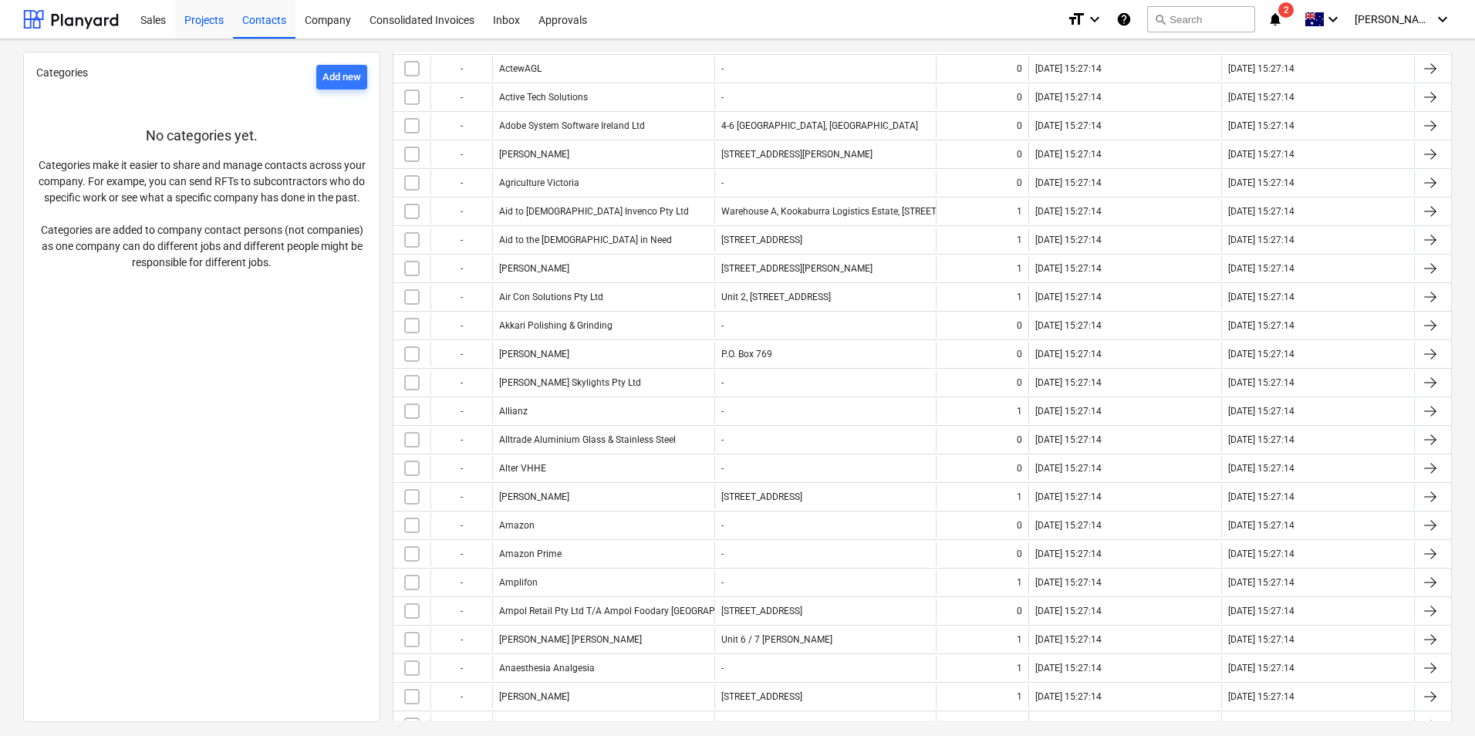
click at [198, 15] on div "Projects" at bounding box center [204, 18] width 58 height 39
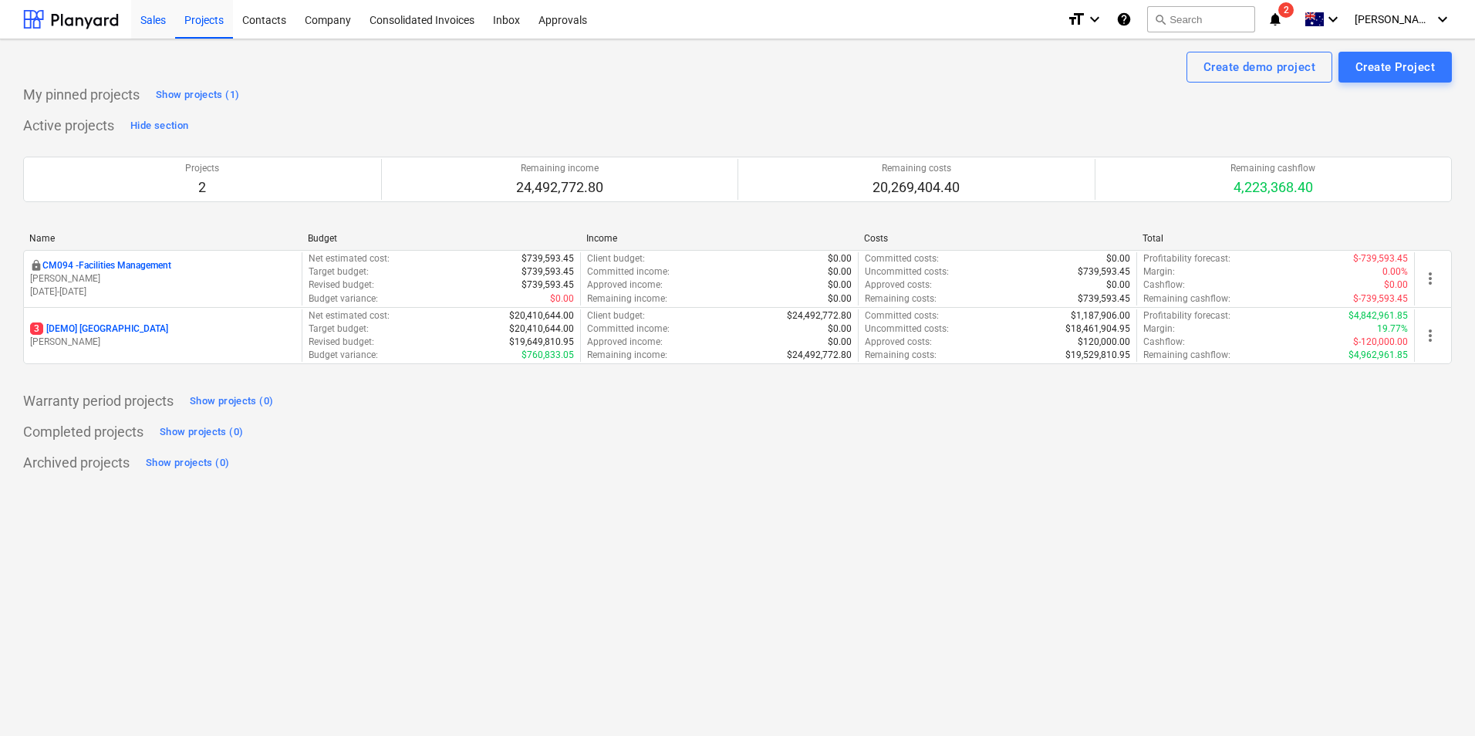
click at [147, 18] on div "Sales" at bounding box center [153, 18] width 44 height 39
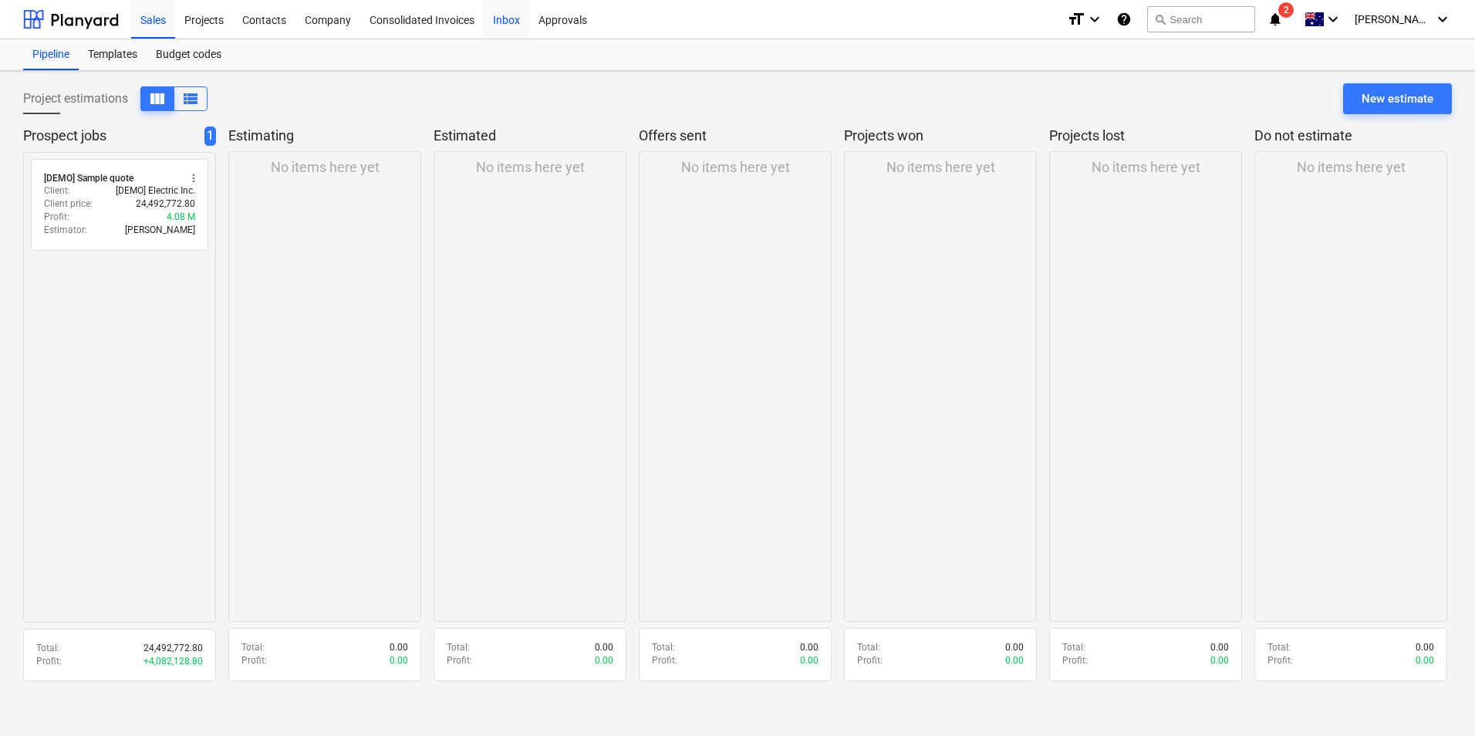
click at [503, 14] on div "Inbox" at bounding box center [507, 18] width 46 height 39
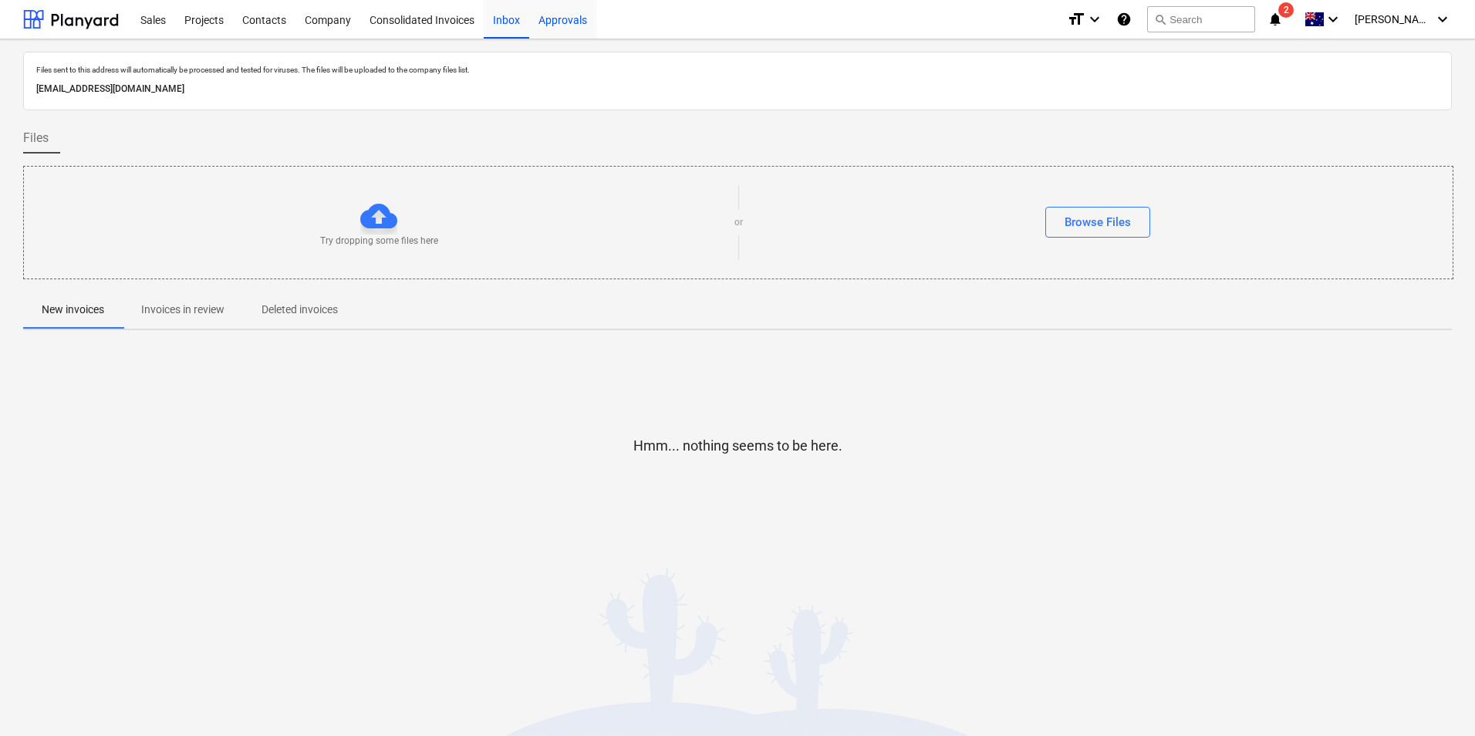
click at [563, 22] on div "Approvals" at bounding box center [562, 18] width 67 height 39
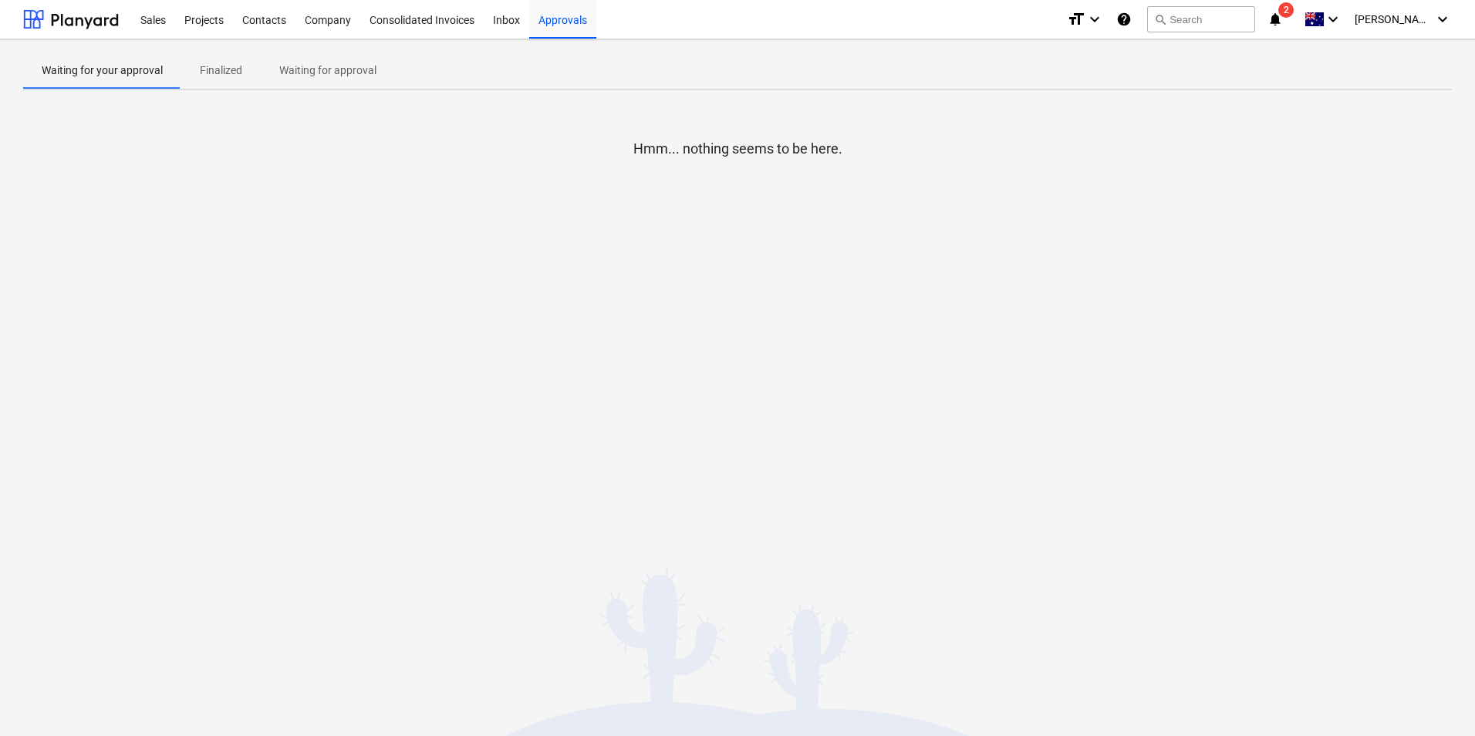
click at [222, 71] on p "Finalized" at bounding box center [221, 70] width 42 height 16
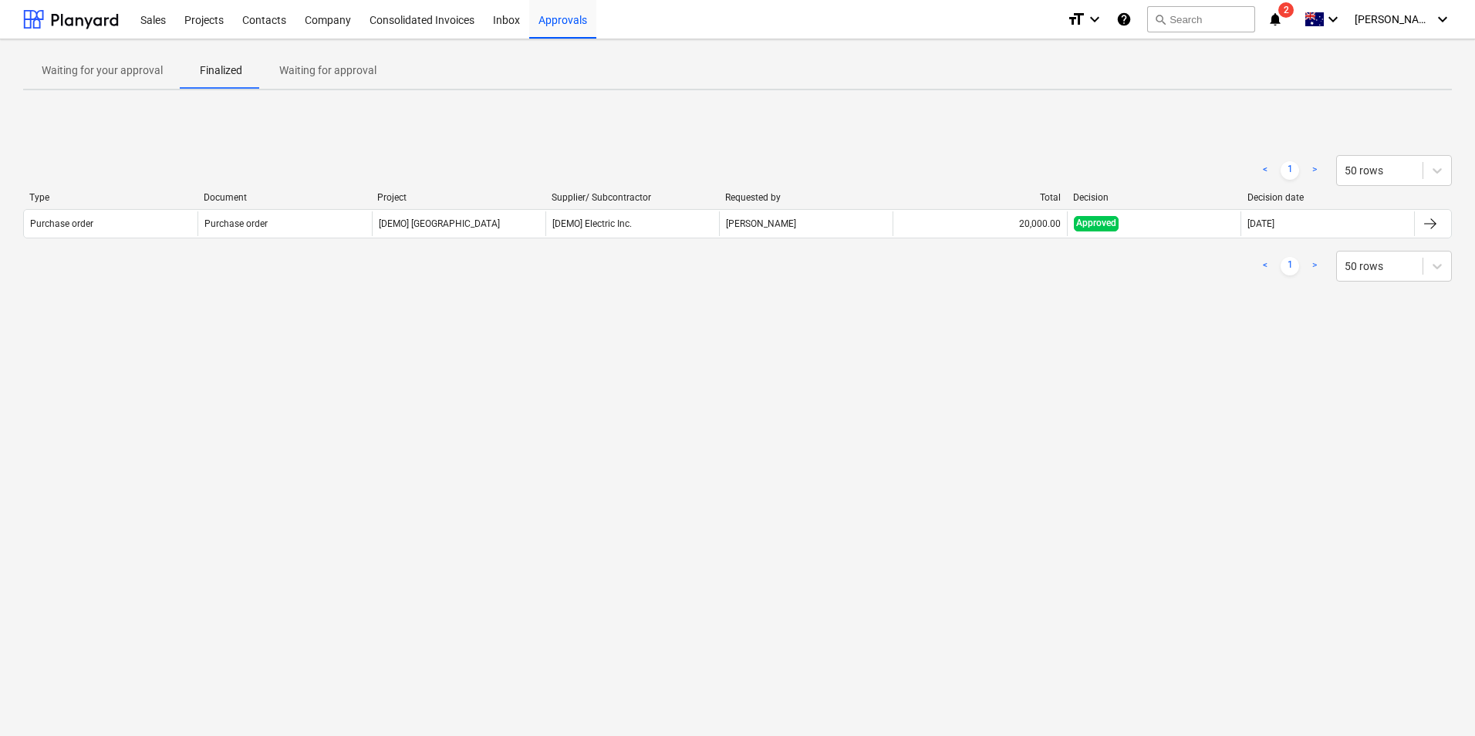
click at [336, 66] on p "Waiting for approval" at bounding box center [327, 70] width 97 height 16
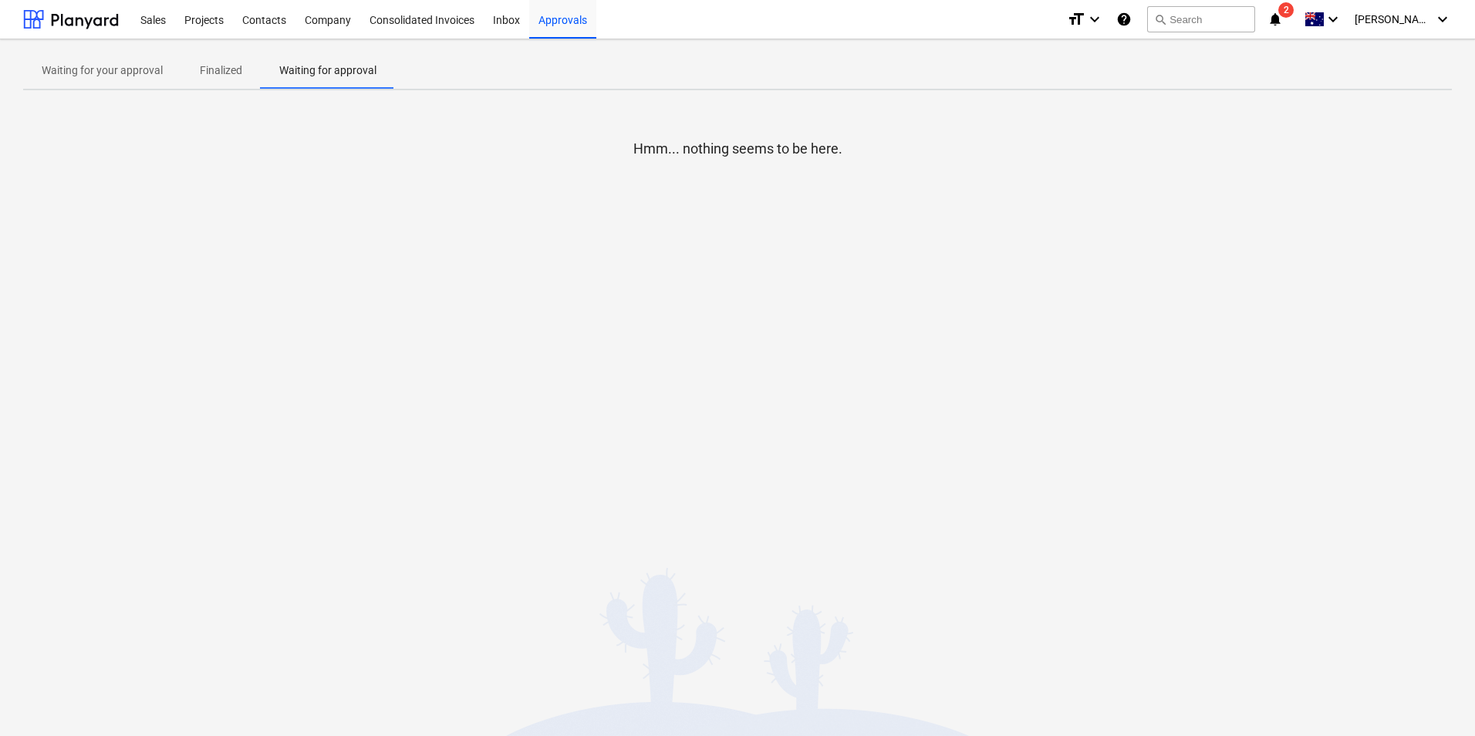
click at [80, 71] on p "Waiting for your approval" at bounding box center [102, 70] width 121 height 16
click at [1448, 17] on icon "keyboard_arrow_down" at bounding box center [1442, 19] width 19 height 19
click at [1404, 60] on div "Settings" at bounding box center [1405, 60] width 93 height 25
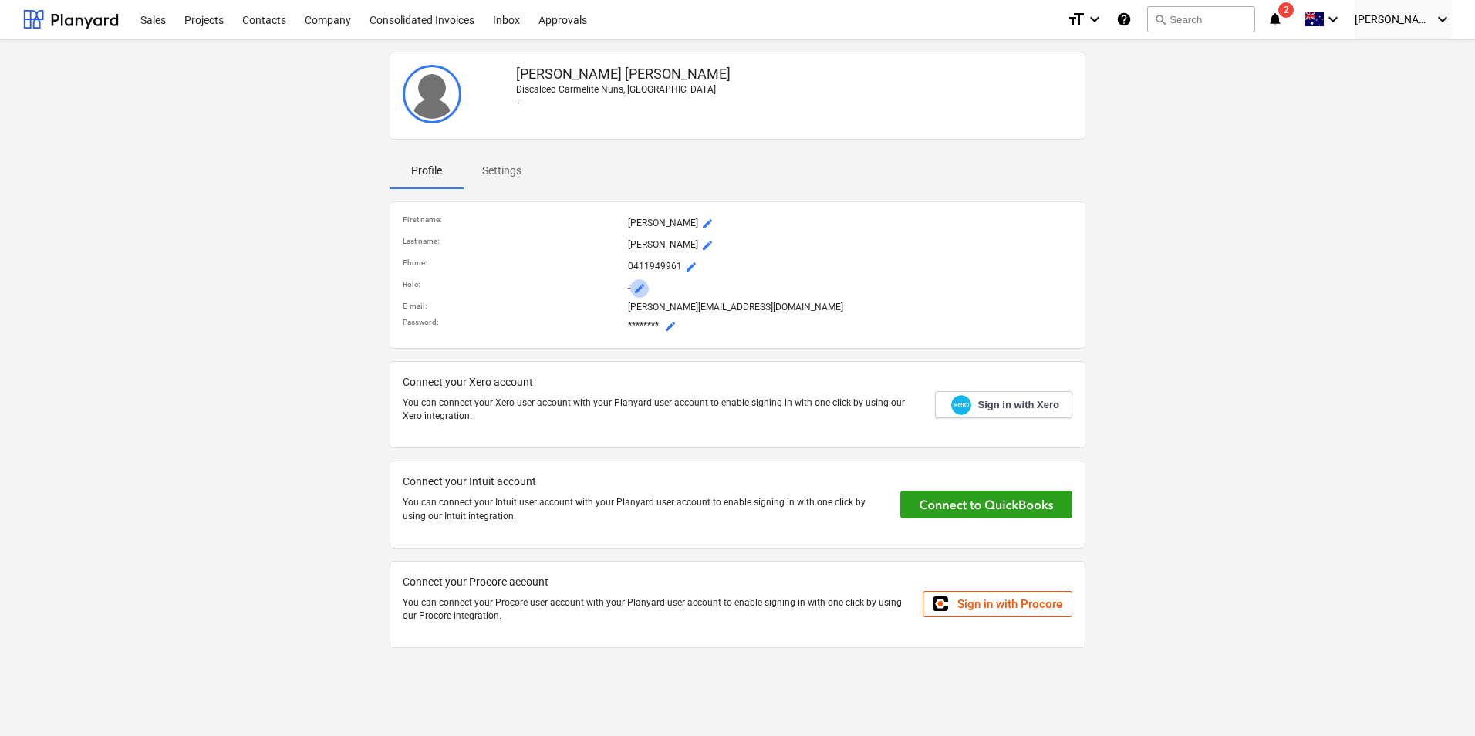
click at [638, 291] on span "mode_edit" at bounding box center [639, 288] width 12 height 12
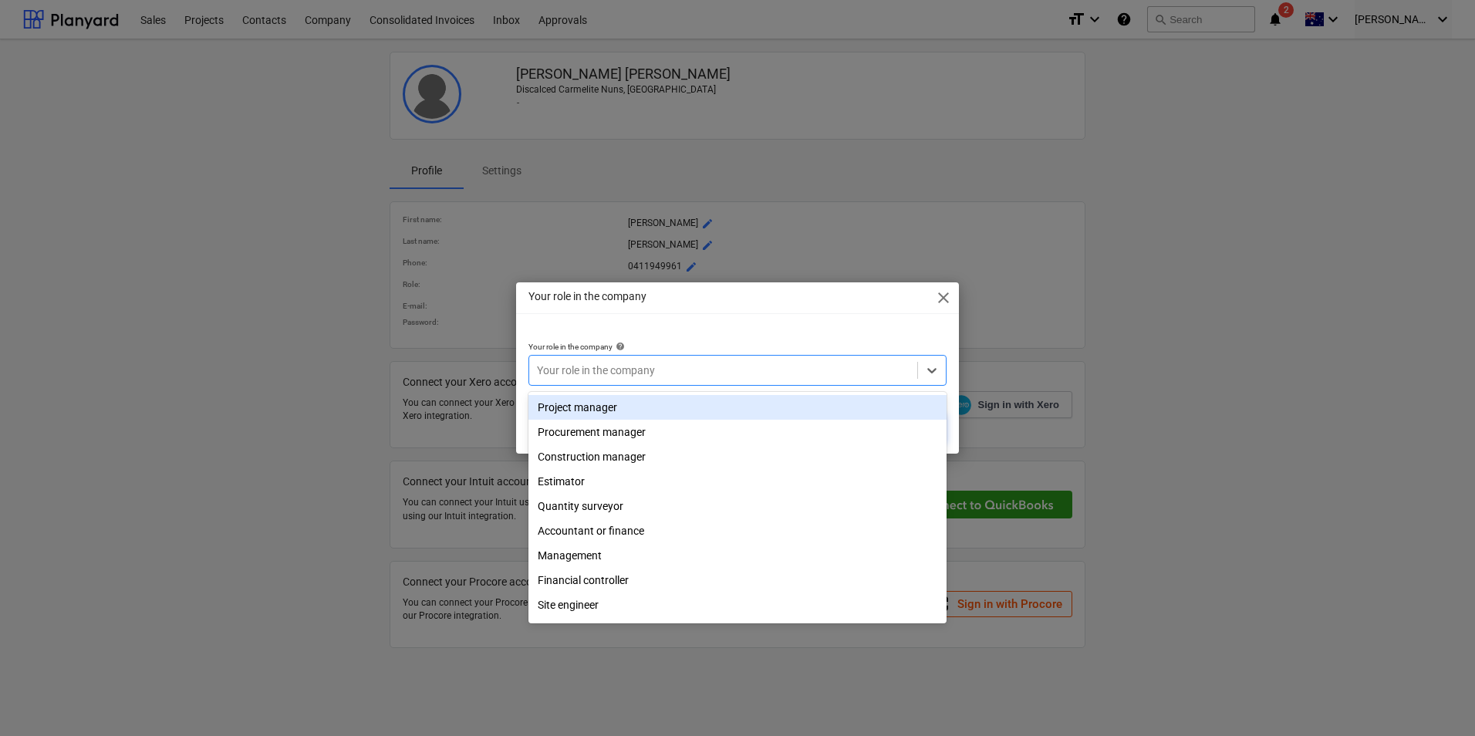
click at [545, 367] on div at bounding box center [723, 369] width 373 height 15
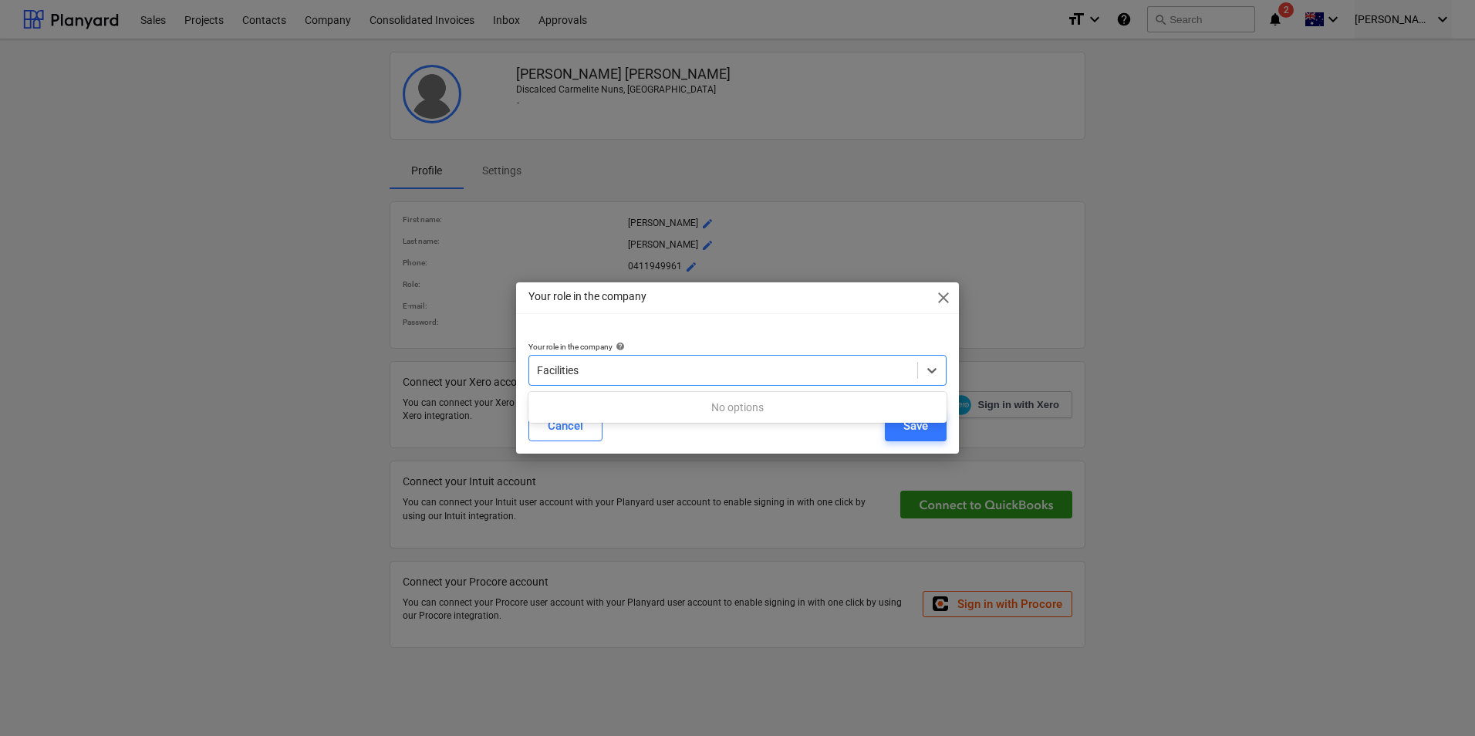
type input "Facilities"
click at [549, 373] on div at bounding box center [723, 369] width 373 height 15
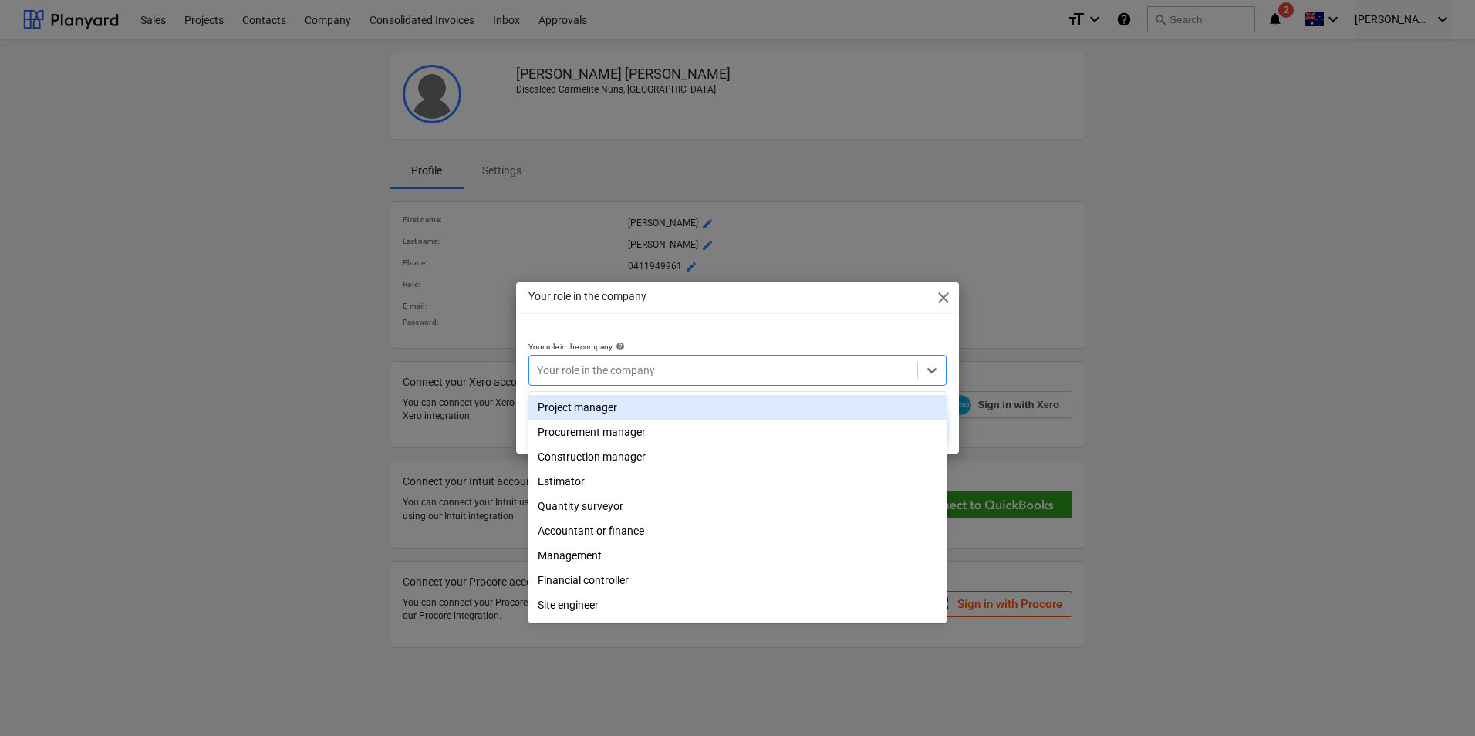
paste input "Facilities Management Quantity Surveyor"
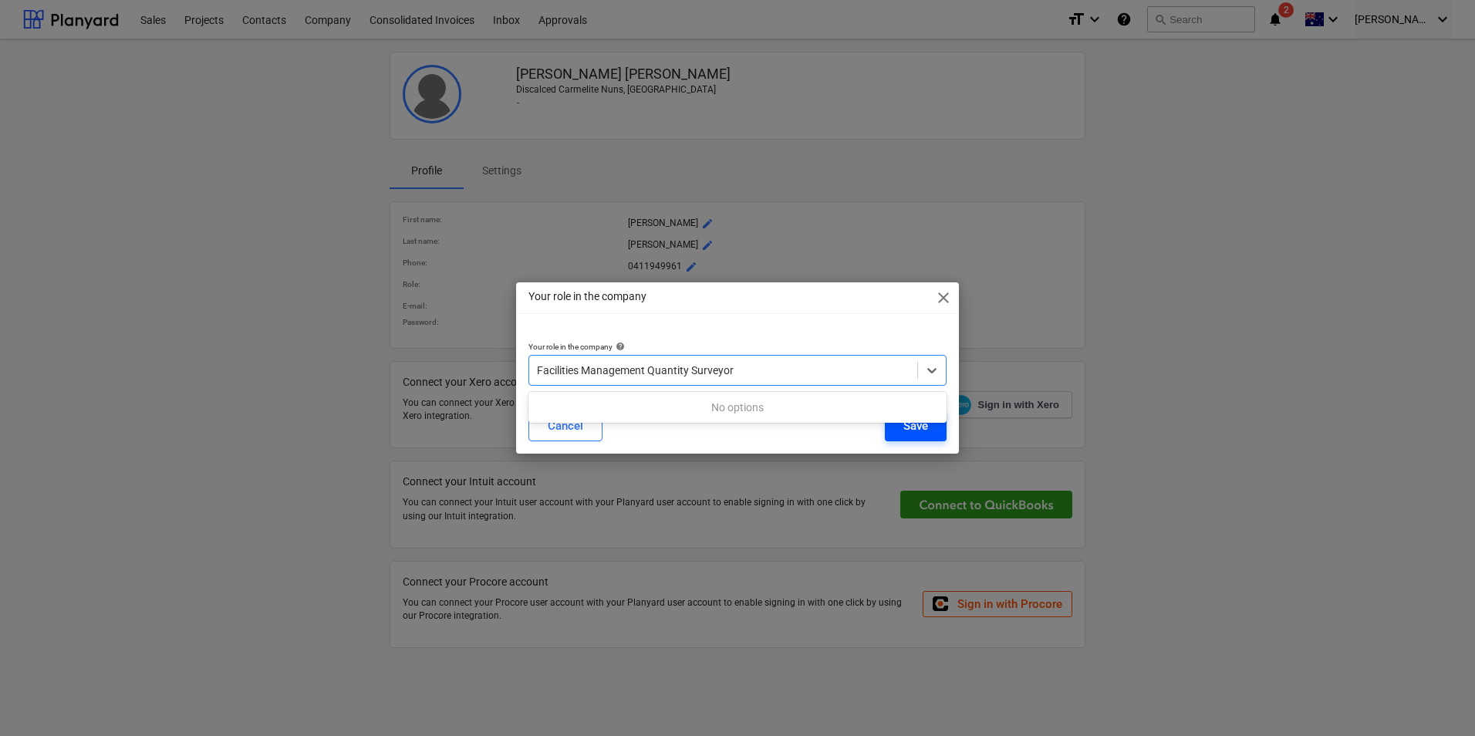
type input "Facilities Management Quantity Surveyor"
click at [910, 433] on div "Save" at bounding box center [915, 426] width 25 height 20
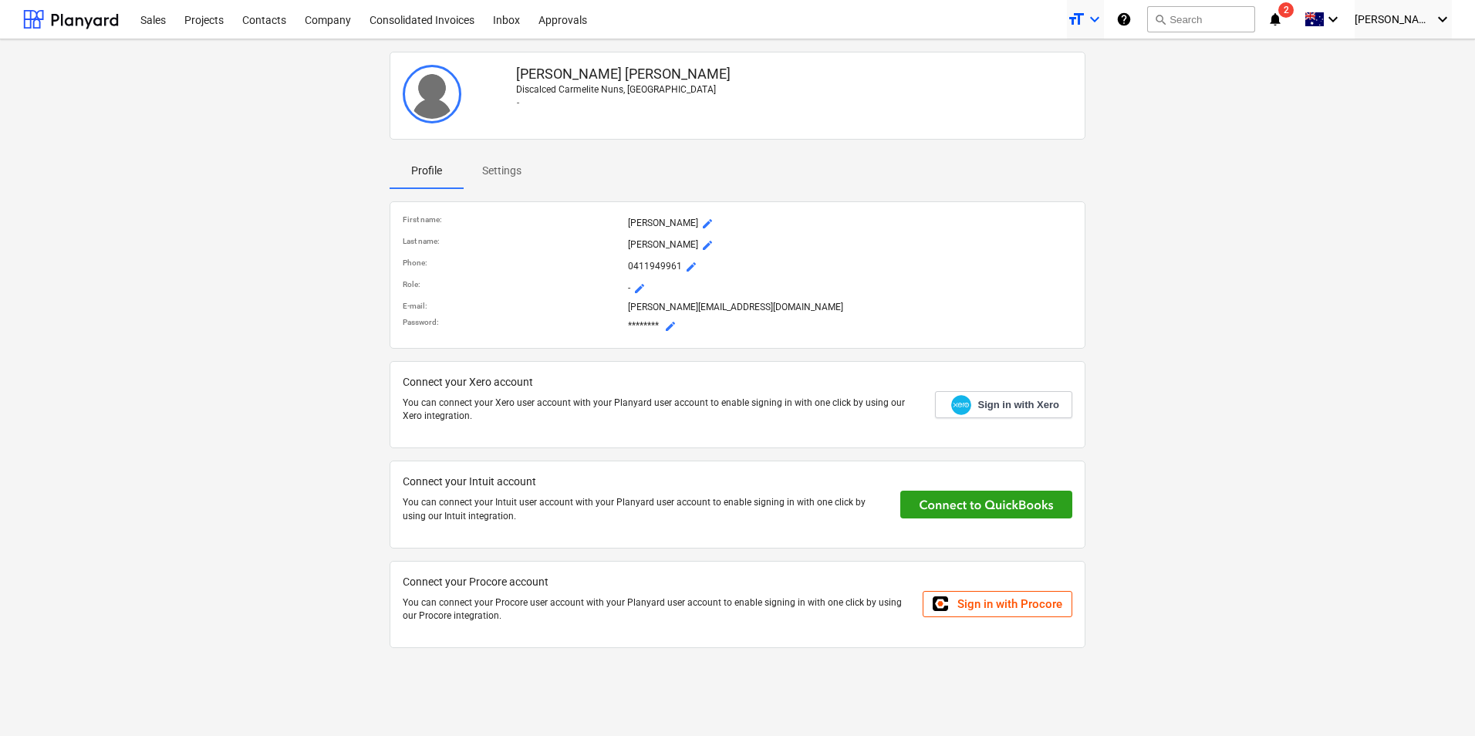
click at [1104, 21] on icon "keyboard_arrow_down" at bounding box center [1094, 19] width 19 height 19
click at [1353, 19] on div at bounding box center [737, 368] width 1475 height 736
click at [1342, 19] on icon "keyboard_arrow_down" at bounding box center [1332, 19] width 19 height 19
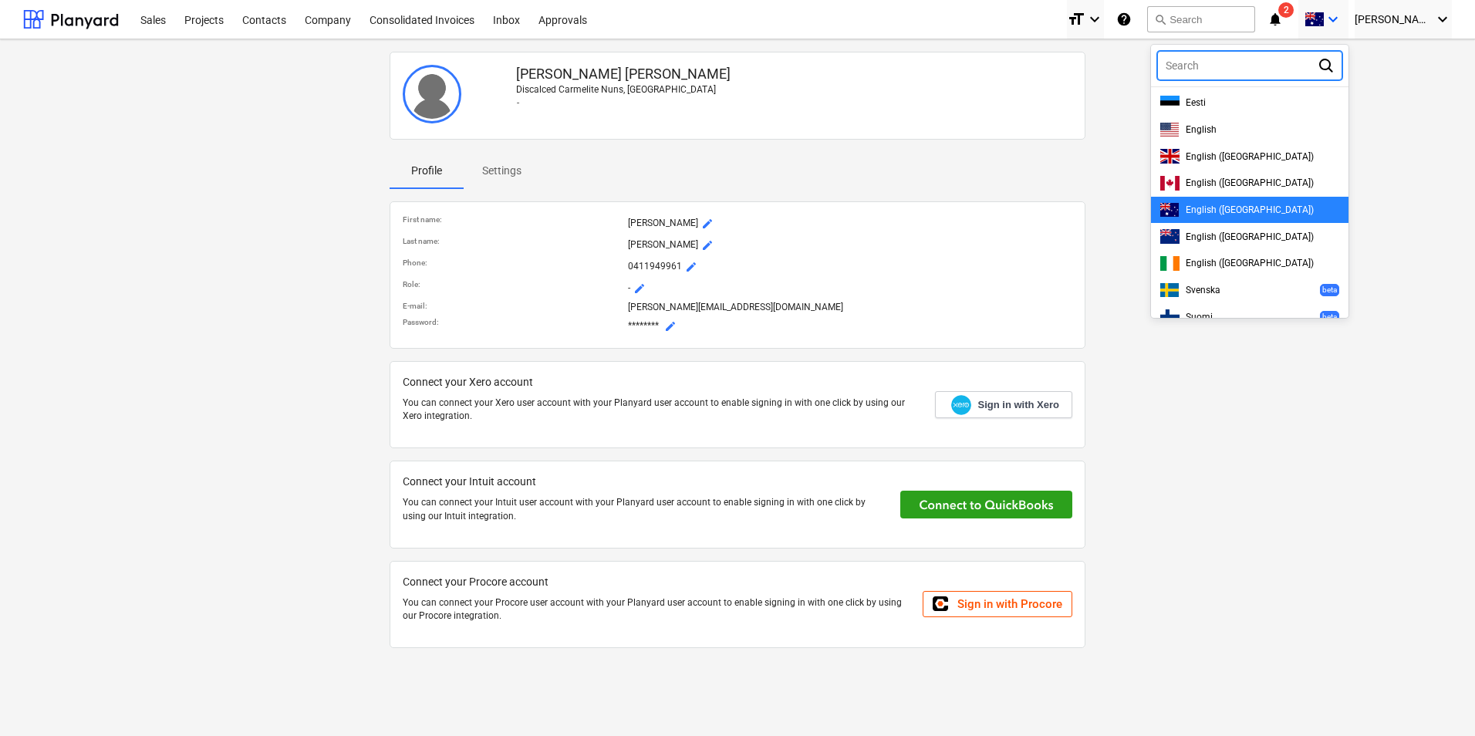
click at [76, 20] on div at bounding box center [737, 368] width 1475 height 736
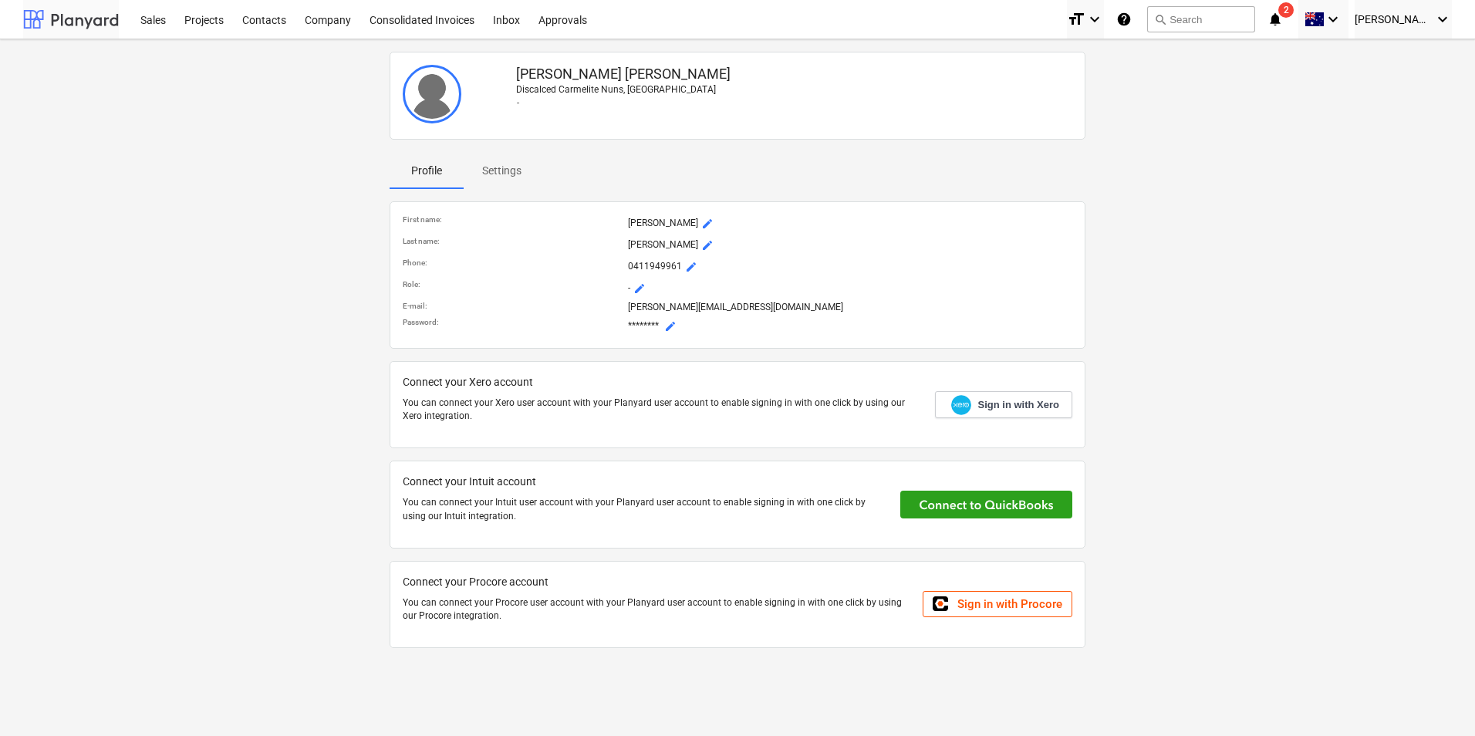
click at [36, 18] on div at bounding box center [71, 19] width 96 height 39
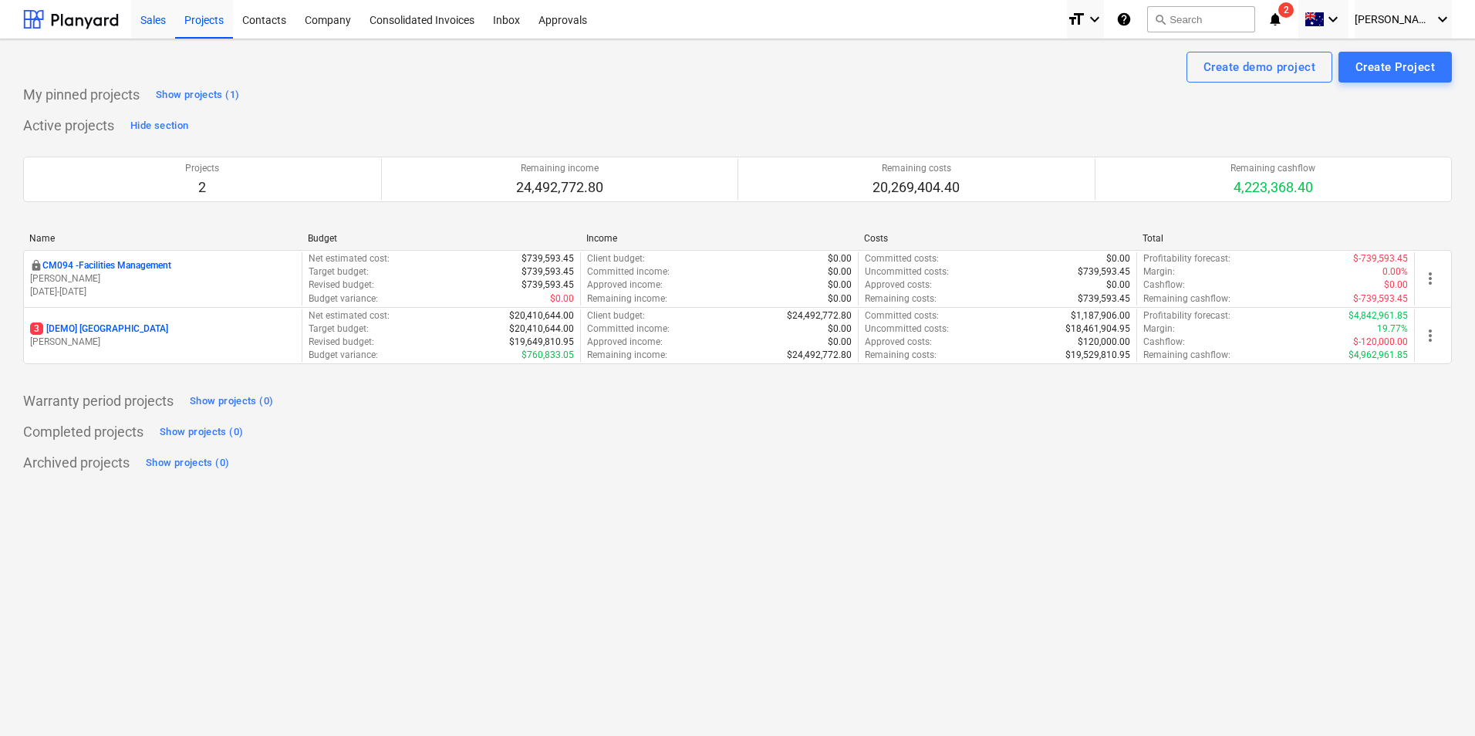
click at [150, 17] on div "Sales" at bounding box center [153, 18] width 44 height 39
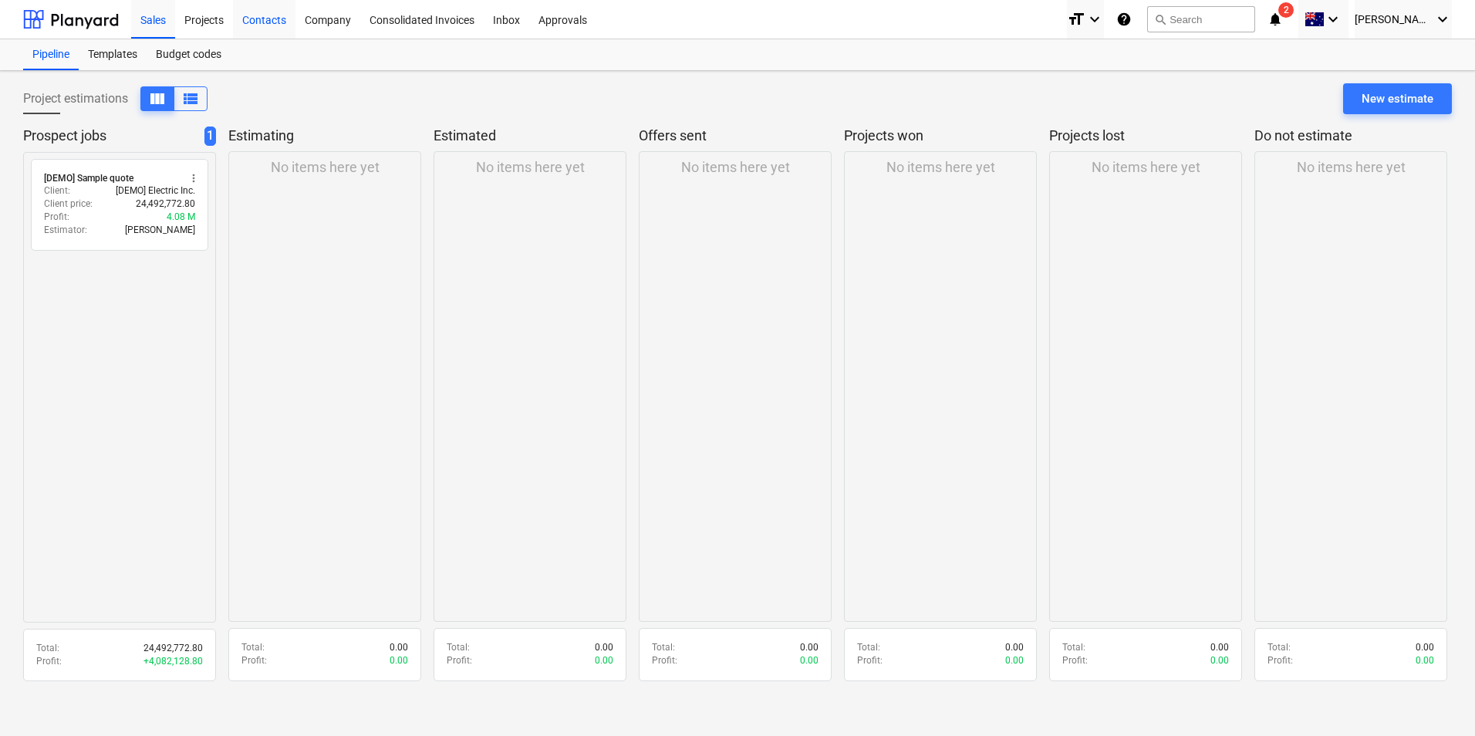
click at [261, 15] on div "Contacts" at bounding box center [264, 18] width 62 height 39
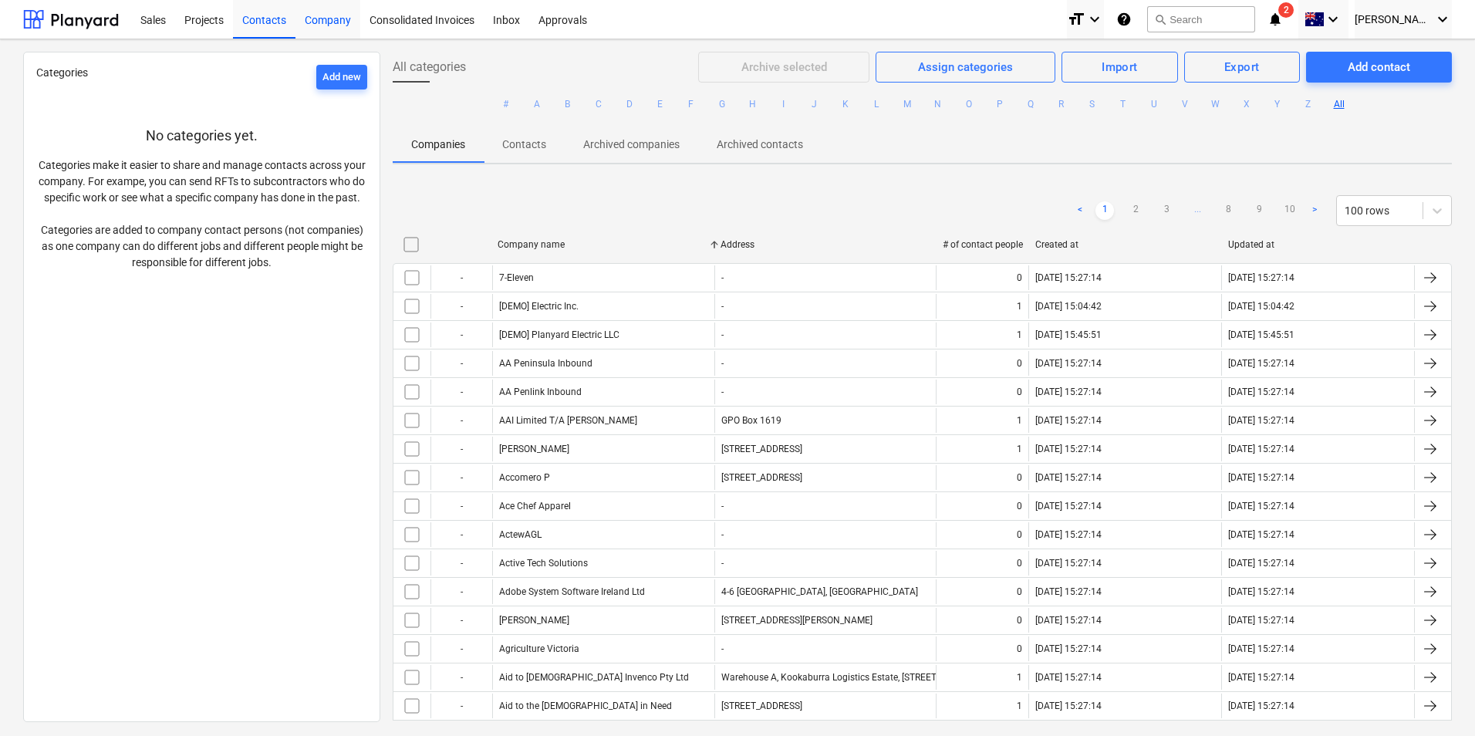
click at [325, 22] on div "Company" at bounding box center [327, 18] width 65 height 39
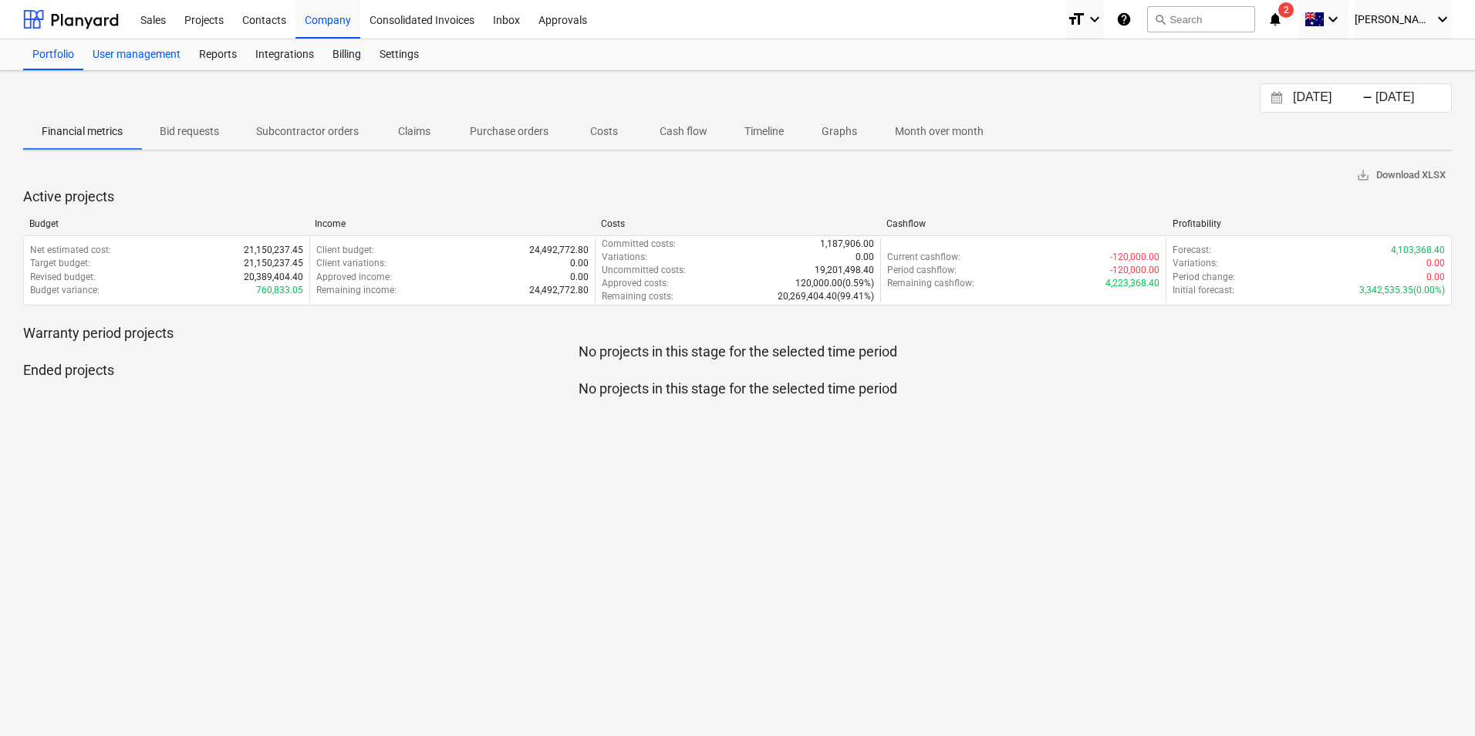
click at [146, 57] on div "User management" at bounding box center [136, 54] width 106 height 31
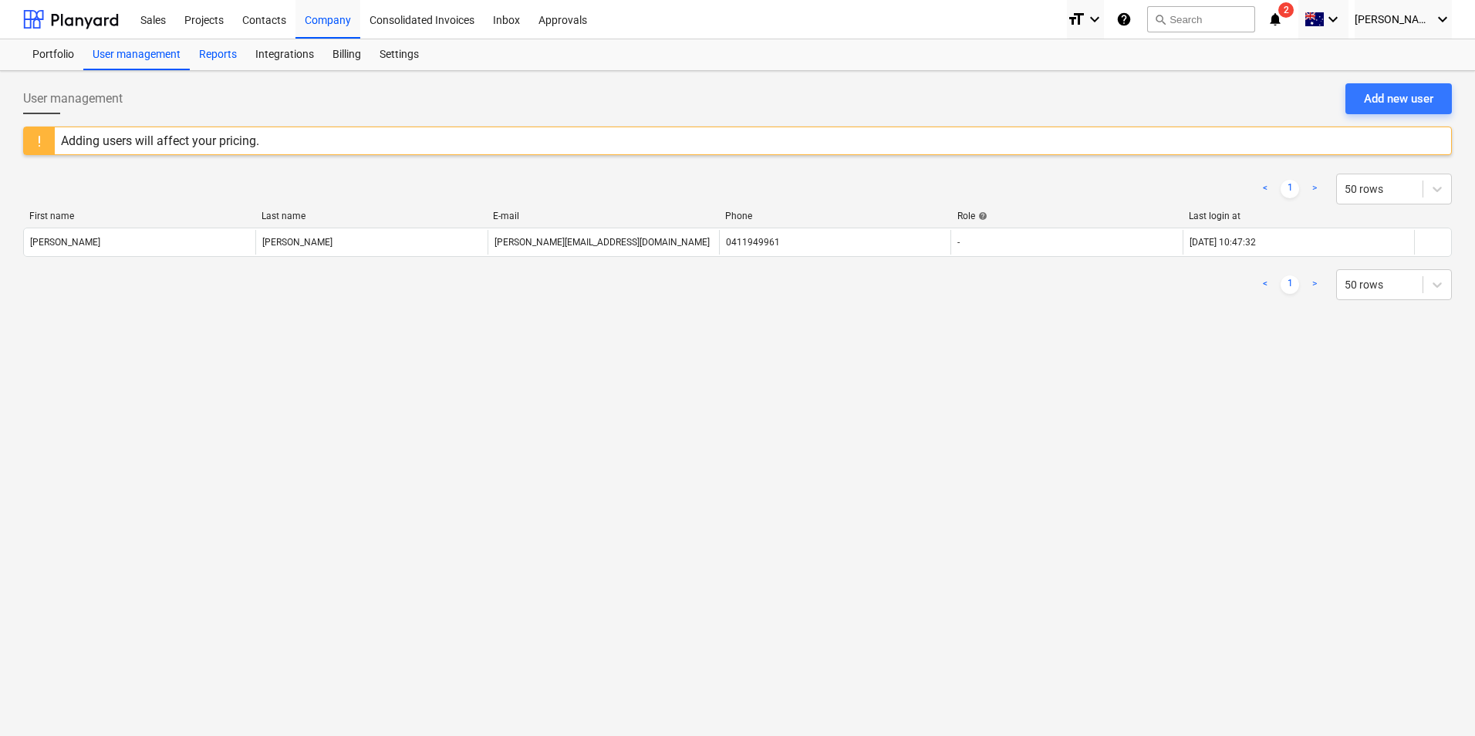
click at [224, 52] on div "Reports" at bounding box center [218, 54] width 56 height 31
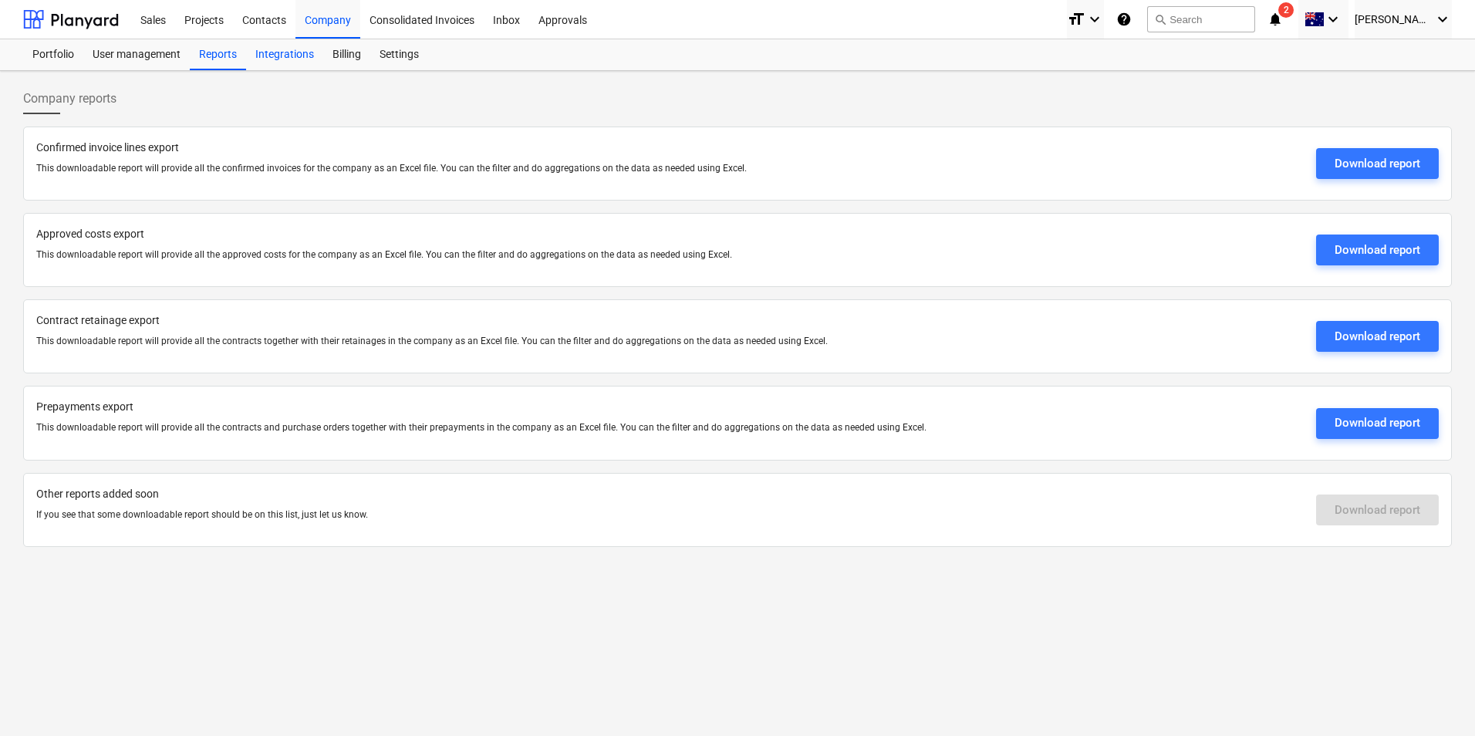
click at [292, 52] on div "Integrations" at bounding box center [284, 54] width 77 height 31
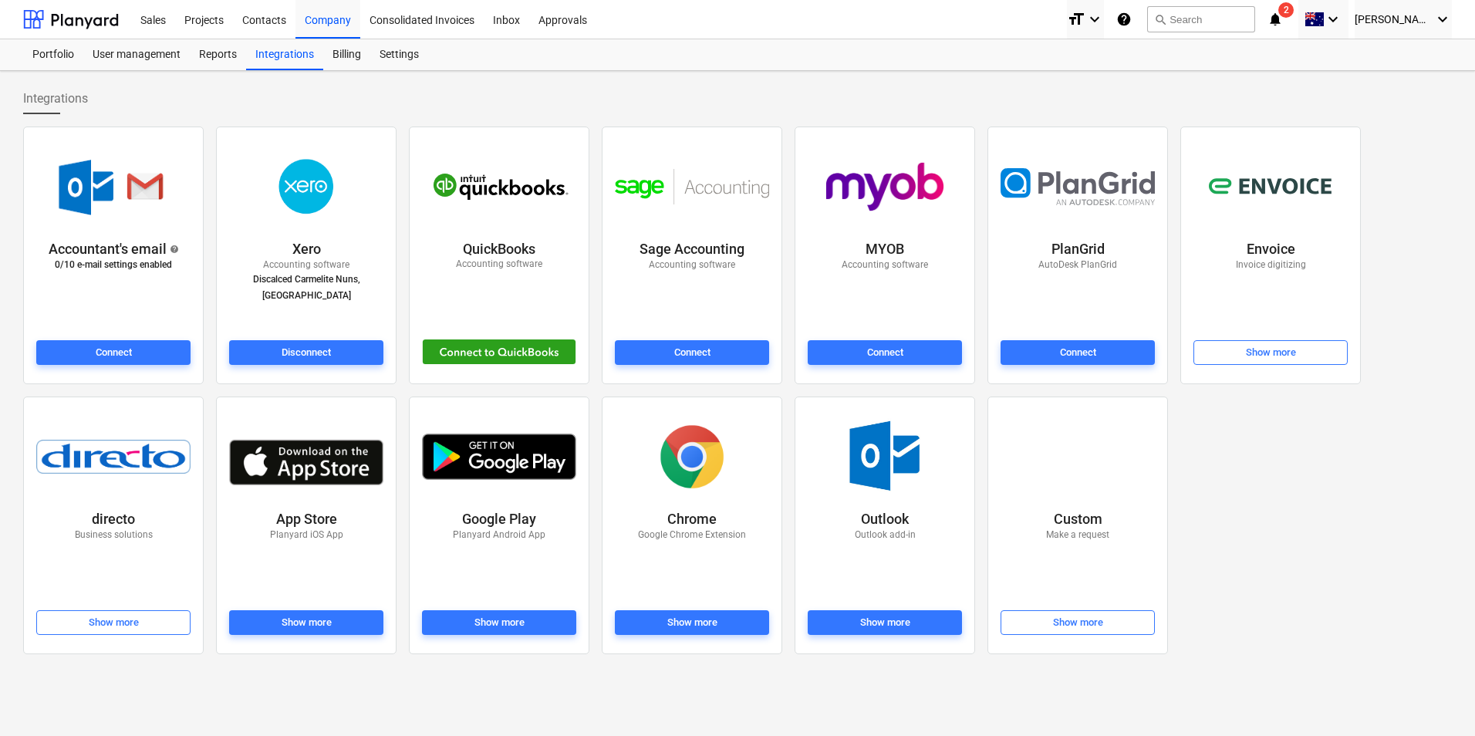
click at [295, 298] on p "Discalced Carmelite Nuns, [GEOGRAPHIC_DATA]" at bounding box center [306, 287] width 154 height 32
drag, startPoint x: 295, startPoint y: 298, endPoint x: 292, endPoint y: 278, distance: 20.4
click at [292, 278] on p "Discalced Carmelite Nuns, [GEOGRAPHIC_DATA]" at bounding box center [306, 287] width 154 height 32
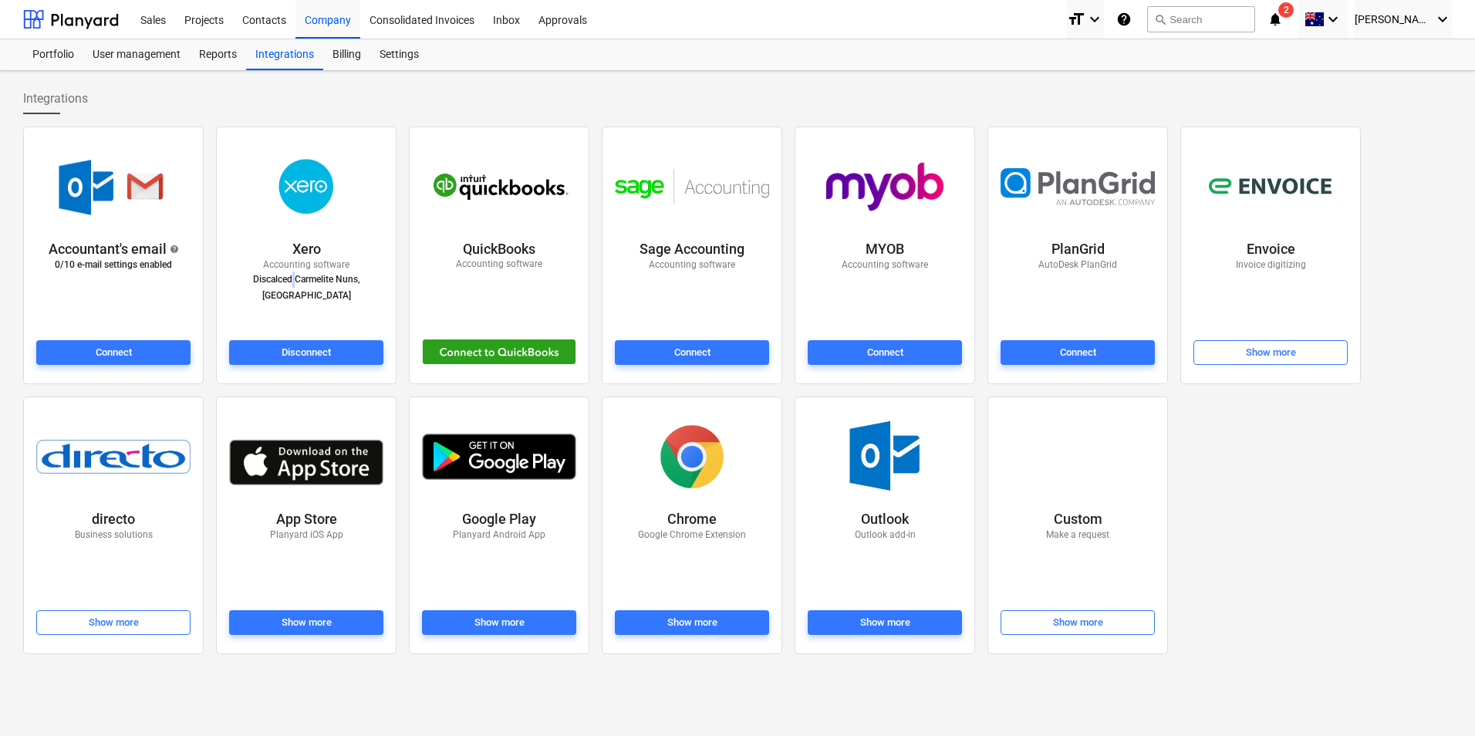
click at [305, 185] on img at bounding box center [306, 186] width 110 height 77
click at [1438, 17] on icon "keyboard_arrow_down" at bounding box center [1442, 19] width 19 height 19
click at [1399, 85] on div "Log out" at bounding box center [1405, 84] width 93 height 25
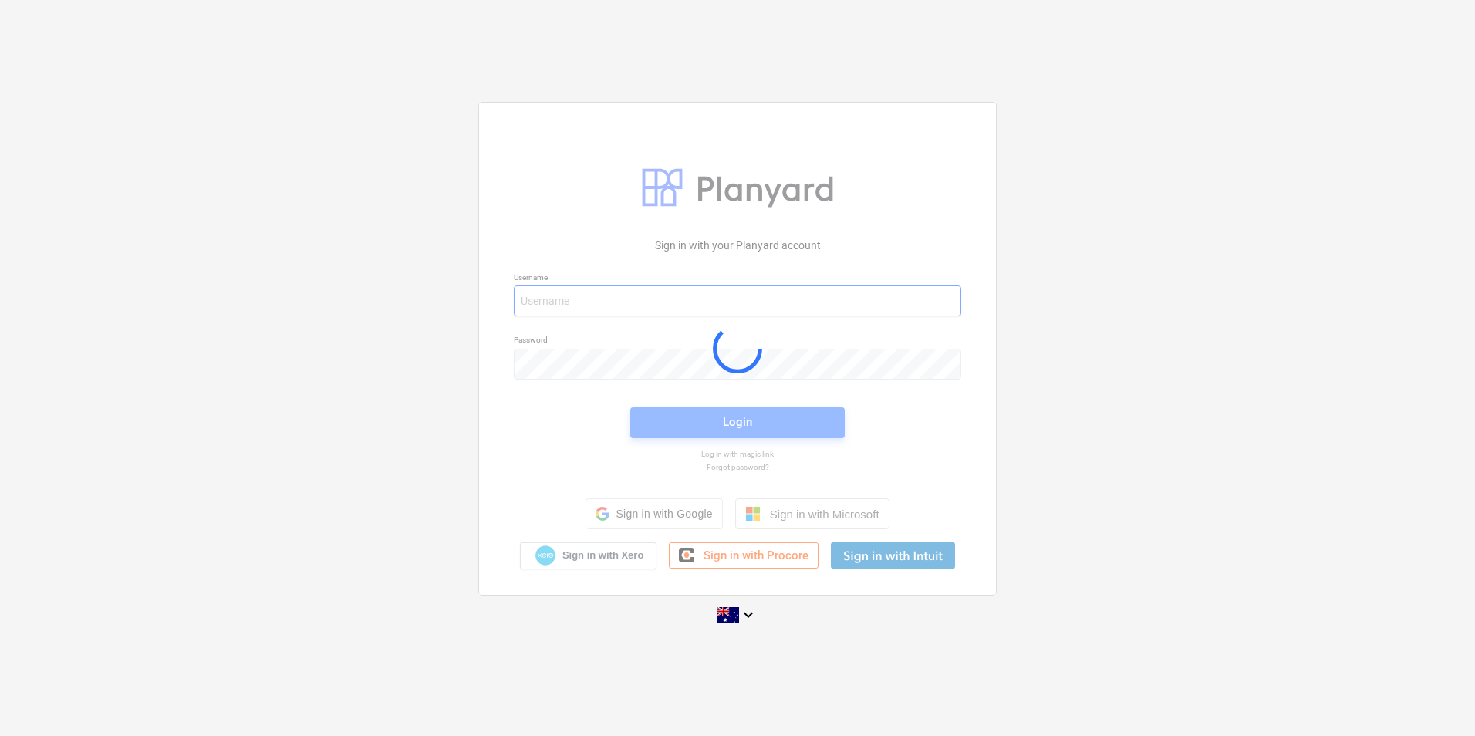
type input "[PERSON_NAME][EMAIL_ADDRESS][DOMAIN_NAME]"
